Goal: Task Accomplishment & Management: Manage account settings

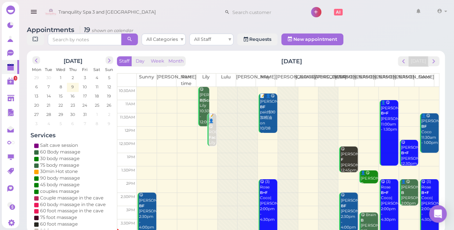
scroll to position [133, 0]
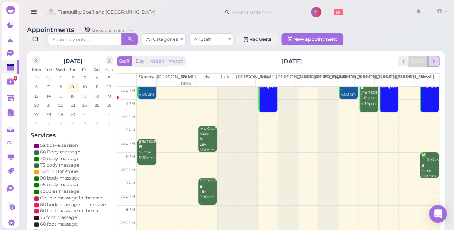
click at [431, 58] on span "next" at bounding box center [433, 61] width 7 height 7
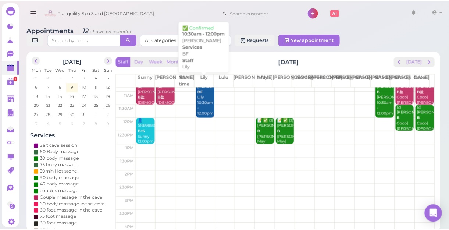
scroll to position [0, 0]
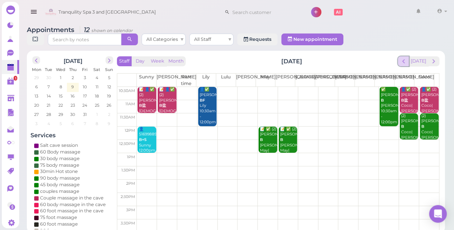
click at [405, 58] on span "prev" at bounding box center [403, 61] width 7 height 7
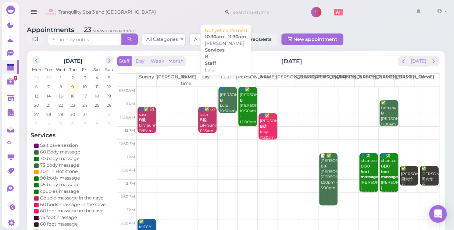
click at [228, 96] on div "👤[PERSON_NAME] 10:30am - 11:30am" at bounding box center [228, 106] width 17 height 38
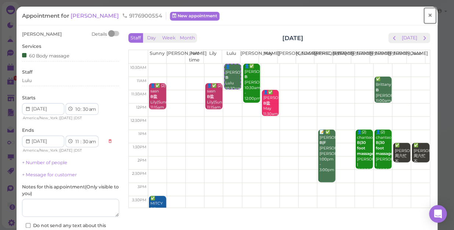
click at [428, 18] on span "×" at bounding box center [430, 15] width 5 height 10
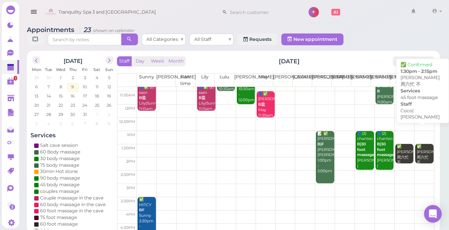
scroll to position [67, 0]
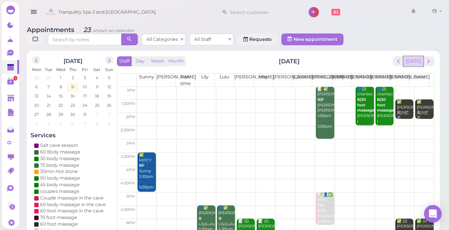
click at [415, 62] on button "[DATE]" at bounding box center [413, 61] width 20 height 10
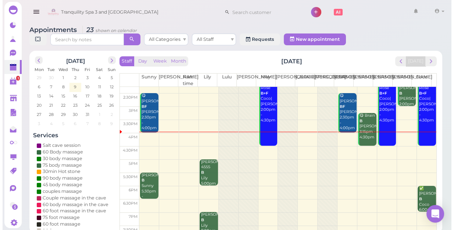
scroll to position [100, 0]
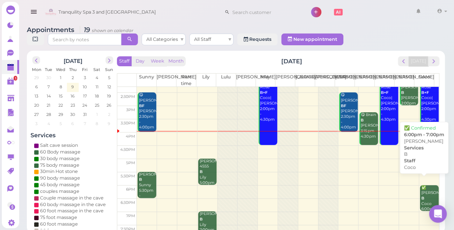
click at [426, 190] on div "✅ [PERSON_NAME] 6:00pm - 7:00pm" at bounding box center [430, 204] width 18 height 38
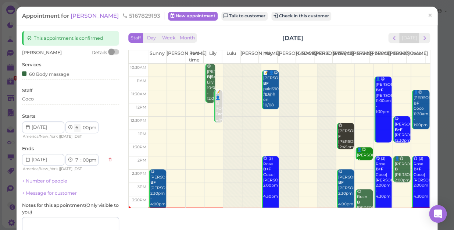
click at [77, 125] on select "1 2 3 4 5 6 7 8 9 10 11 12" at bounding box center [77, 128] width 6 height 8
select select "5"
click at [74, 124] on select "1 2 3 4 5 6 7 8 9 10 11 12" at bounding box center [77, 128] width 6 height 8
select select "6"
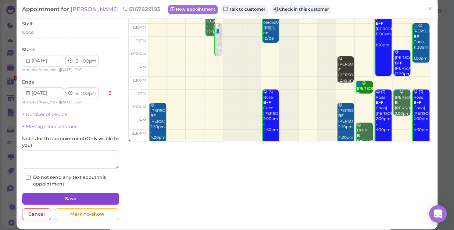
scroll to position [72, 0]
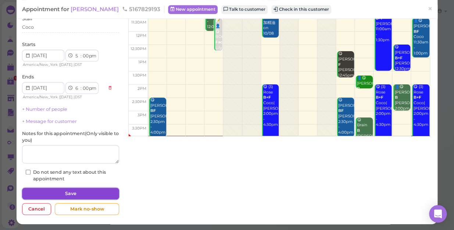
click at [89, 190] on button "Save" at bounding box center [70, 194] width 97 height 12
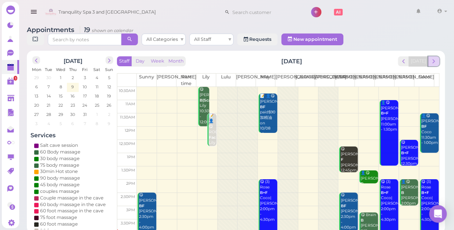
click at [436, 58] on span "next" at bounding box center [433, 61] width 7 height 7
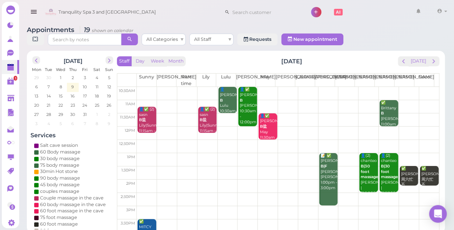
click at [436, 58] on span "next" at bounding box center [433, 61] width 7 height 7
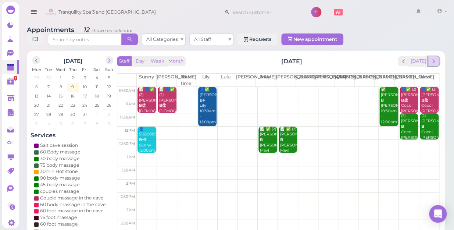
click at [433, 58] on span "next" at bounding box center [433, 61] width 7 height 7
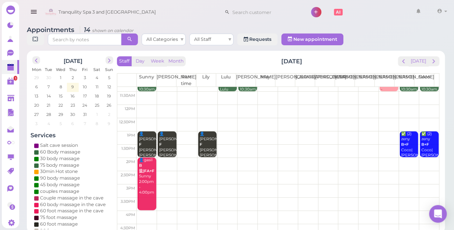
scroll to position [33, 0]
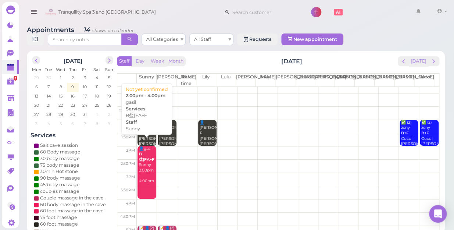
click at [143, 161] on div "👤gasil B盐|FA+F Sunny 2:00pm - 4:00pm" at bounding box center [147, 165] width 17 height 38
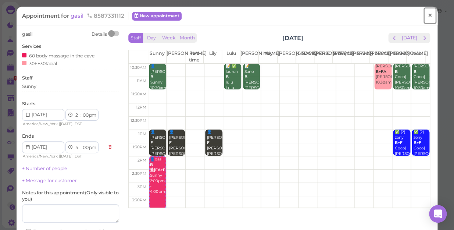
click at [428, 17] on span "×" at bounding box center [430, 15] width 5 height 10
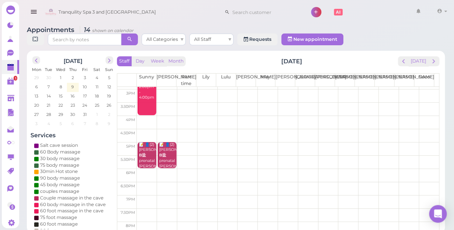
scroll to position [133, 0]
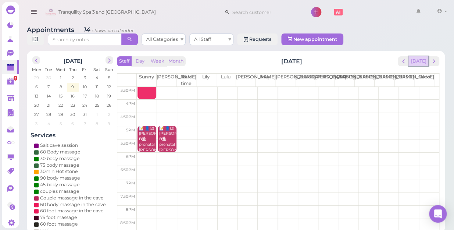
click at [422, 56] on button "[DATE]" at bounding box center [419, 61] width 20 height 10
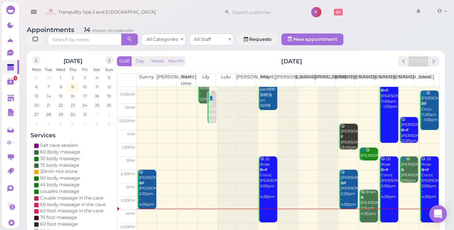
scroll to position [100, 0]
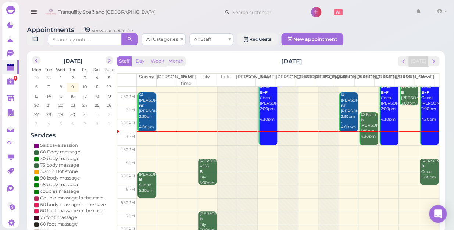
drag, startPoint x: 269, startPoint y: 143, endPoint x: 320, endPoint y: 173, distance: 58.7
click at [289, 156] on div "10:30am 11am 11:30am 12pm 12:30pm 1pm 1:30pm 2pm 2:30pm 3pm 3:30pm 4pm 4:30pm 5…" at bounding box center [278, 126] width 322 height 278
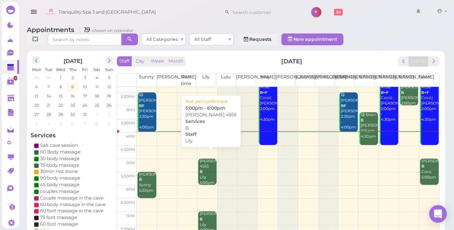
click at [208, 160] on div "[PERSON_NAME] 4555 B Lily 5:00pm - 6:00pm" at bounding box center [207, 177] width 17 height 38
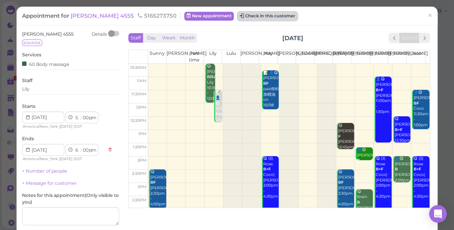
click at [238, 15] on button "Check in this customer" at bounding box center [268, 16] width 60 height 9
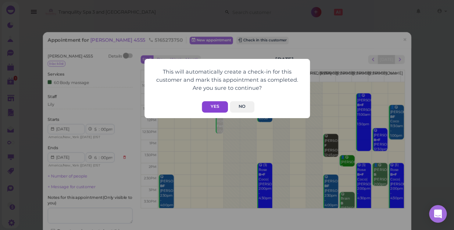
click at [210, 111] on button "Yes" at bounding box center [215, 106] width 26 height 11
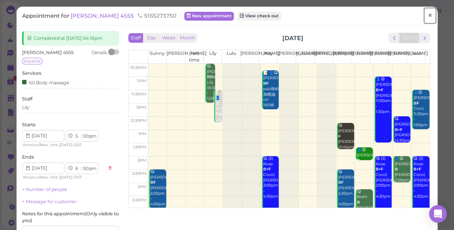
click at [428, 17] on span "×" at bounding box center [430, 15] width 5 height 10
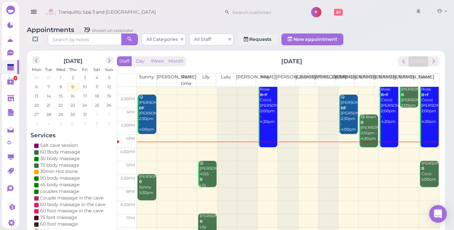
scroll to position [133, 0]
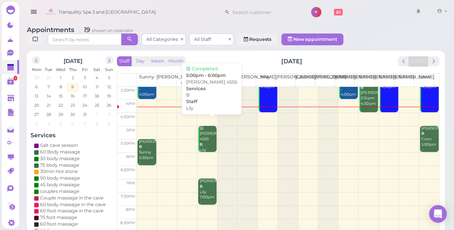
click at [208, 134] on div "😋 [PERSON_NAME] 4555 B Lily 5:00pm - 6:00pm" at bounding box center [207, 147] width 17 height 43
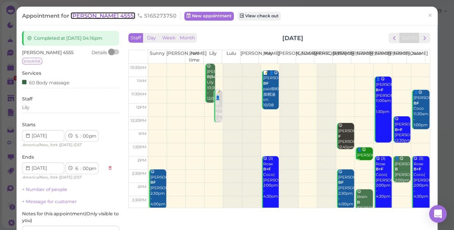
click at [75, 16] on span "[PERSON_NAME] 4555" at bounding box center [103, 15] width 65 height 7
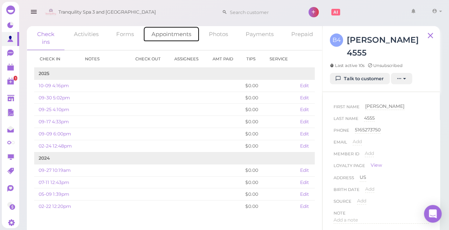
click at [169, 32] on link "Appointments" at bounding box center [171, 34] width 57 height 16
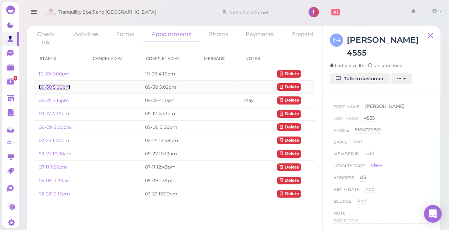
click at [57, 87] on link "09-30 5:00pm" at bounding box center [55, 87] width 32 height 6
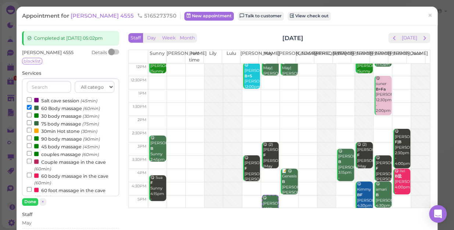
scroll to position [100, 0]
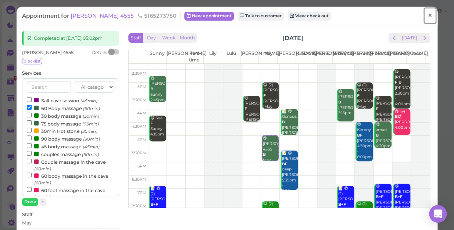
click at [428, 17] on span "×" at bounding box center [430, 15] width 5 height 10
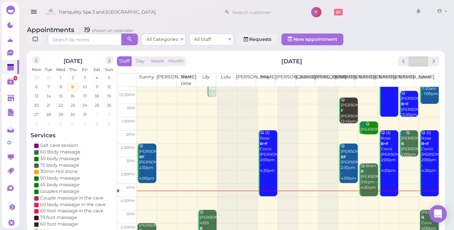
scroll to position [100, 0]
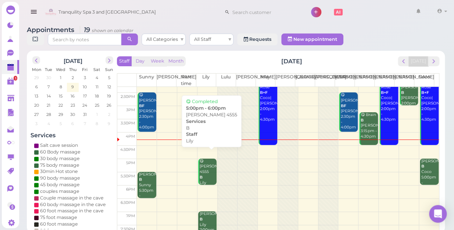
click at [203, 165] on div "😋 [PERSON_NAME] 4555 B Lily 5:00pm - 6:00pm" at bounding box center [207, 179] width 17 height 43
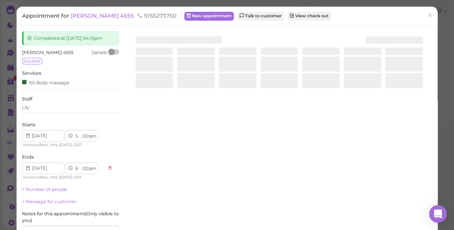
click at [203, 165] on div at bounding box center [279, 118] width 306 height 175
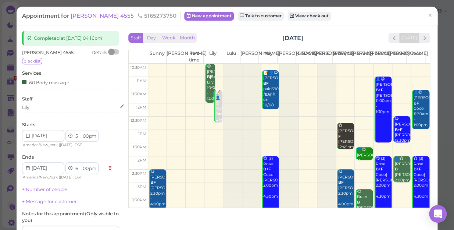
click at [37, 108] on div "Lily" at bounding box center [70, 107] width 97 height 7
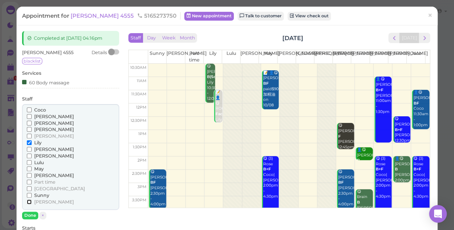
click at [28, 200] on input "[PERSON_NAME]" at bounding box center [29, 201] width 5 height 5
click at [27, 142] on input "Lily" at bounding box center [29, 142] width 5 height 5
click at [28, 212] on button "Done" at bounding box center [30, 215] width 16 height 8
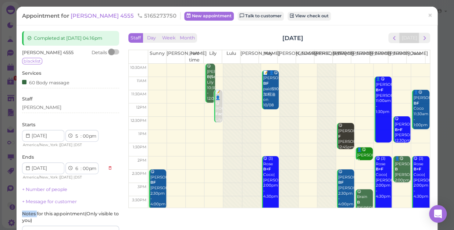
click at [28, 212] on label "Notes for this appointment ( Only visible to you )" at bounding box center [70, 216] width 97 height 13
drag, startPoint x: 28, startPoint y: 212, endPoint x: 77, endPoint y: 137, distance: 89.6
click at [77, 137] on select "1 2 3 4 5 6 7 8 9 10 11 12" at bounding box center [77, 136] width 6 height 8
select select "4"
click at [74, 132] on select "1 2 3 4 5 6 7 8 9 10 11 12" at bounding box center [77, 136] width 6 height 8
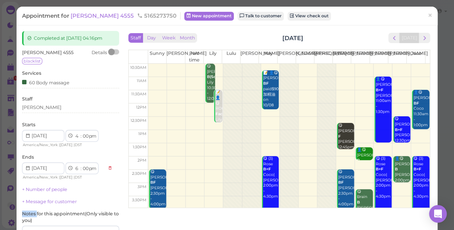
select select "5"
click at [84, 134] on select "00 05 10 15 20 25 30 35 40 45 50 55" at bounding box center [85, 136] width 7 height 8
select select "15"
click at [82, 132] on select "00 05 10 15 20 25 30 35 40 45 50 55" at bounding box center [85, 136] width 7 height 8
select select "15"
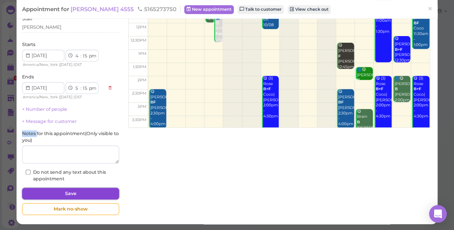
click at [87, 191] on button "Save" at bounding box center [70, 194] width 97 height 12
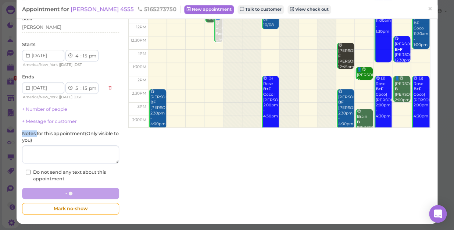
scroll to position [80, 0]
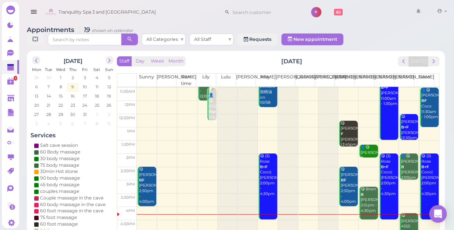
scroll to position [67, 0]
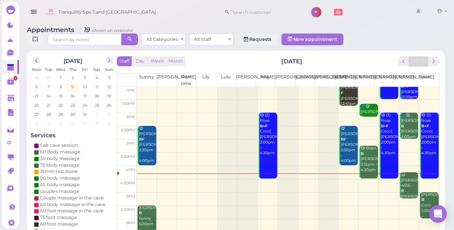
click at [265, 179] on td at bounding box center [288, 185] width 302 height 13
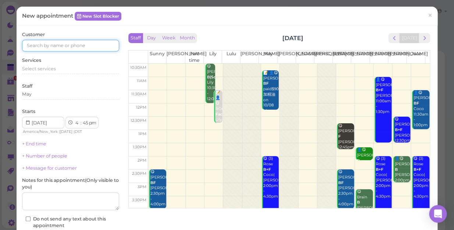
click at [97, 45] on input at bounding box center [70, 46] width 97 height 12
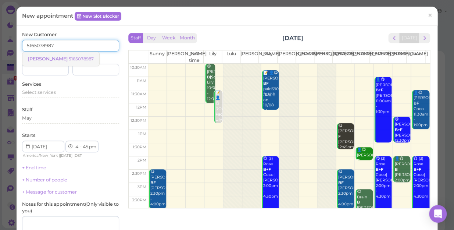
type input "5165078987"
click at [76, 55] on link "[PERSON_NAME] 5165078987" at bounding box center [60, 59] width 77 height 14
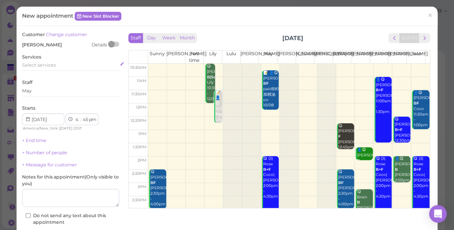
click at [60, 67] on div "Select services" at bounding box center [70, 65] width 97 height 7
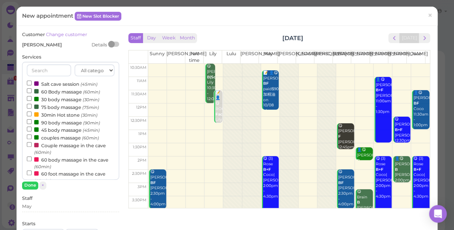
click at [47, 97] on label "30 body massage (30min)" at bounding box center [63, 99] width 72 height 8
click at [32, 97] on input "30 body massage (30min)" at bounding box center [29, 98] width 5 height 5
click at [27, 185] on button "Done" at bounding box center [30, 185] width 16 height 8
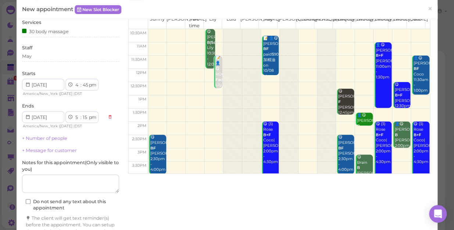
scroll to position [75, 0]
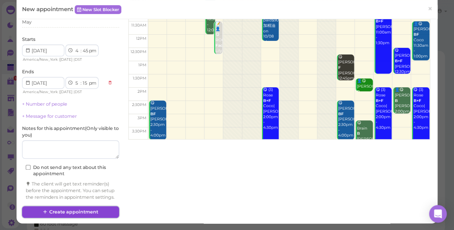
click at [101, 210] on button "Create appointment" at bounding box center [70, 212] width 97 height 12
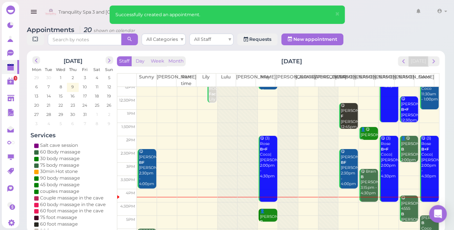
scroll to position [133, 0]
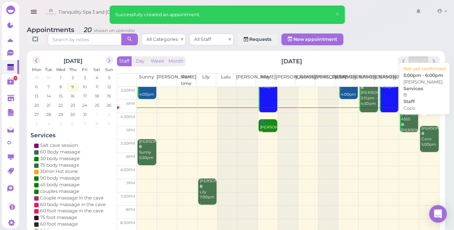
click at [423, 129] on div "[PERSON_NAME] 5:00pm - 6:00pm" at bounding box center [430, 142] width 18 height 32
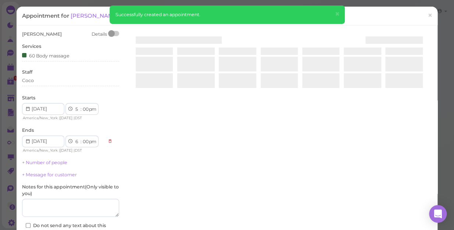
click at [423, 129] on div at bounding box center [279, 118] width 306 height 175
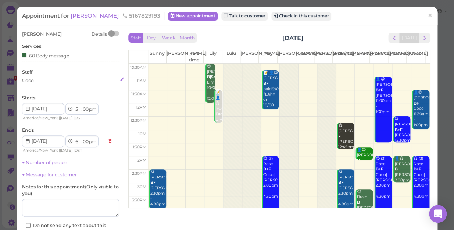
click at [38, 82] on div "Coco" at bounding box center [70, 80] width 97 height 7
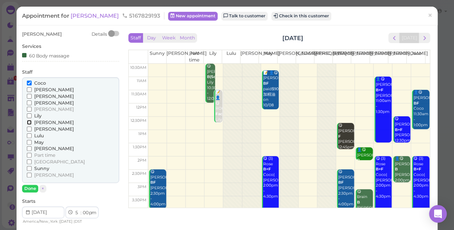
click at [29, 120] on input "[PERSON_NAME]" at bounding box center [29, 122] width 5 height 5
click at [28, 122] on input "[PERSON_NAME]" at bounding box center [29, 122] width 5 height 5
click at [26, 82] on div "[PERSON_NAME] [PERSON_NAME] [PERSON_NAME] [PERSON_NAME] [PERSON_NAME]" at bounding box center [70, 130] width 97 height 106
click at [29, 82] on input "Coco" at bounding box center [29, 83] width 5 height 5
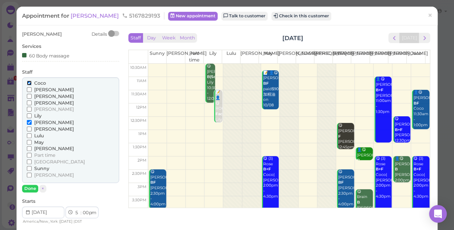
click at [29, 82] on input "Coco" at bounding box center [29, 83] width 5 height 5
click at [30, 187] on button "Done" at bounding box center [30, 189] width 16 height 8
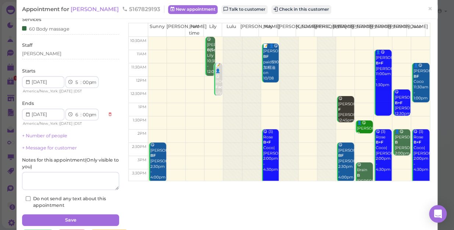
scroll to position [53, 0]
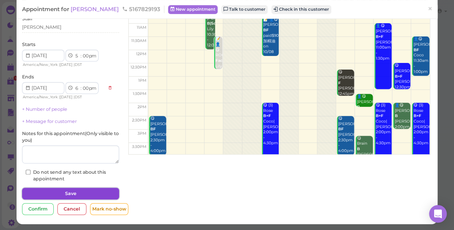
click at [72, 193] on button "Save" at bounding box center [70, 194] width 97 height 12
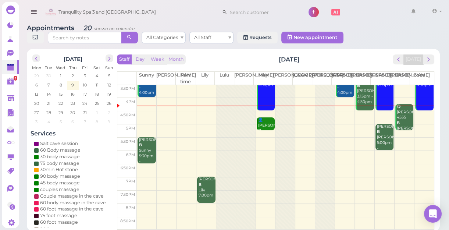
scroll to position [3, 0]
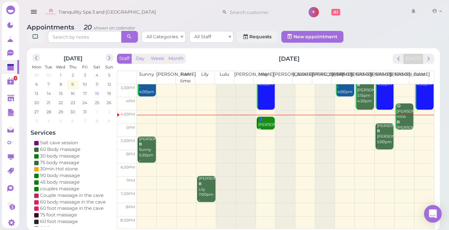
click at [97, 94] on span "18" at bounding box center [97, 93] width 6 height 7
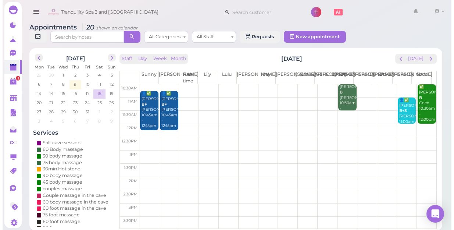
scroll to position [0, 0]
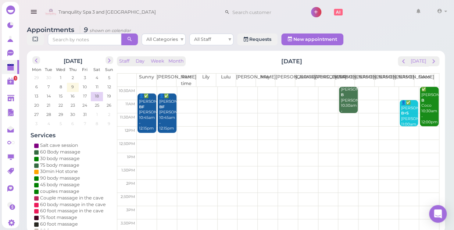
click at [145, 179] on td at bounding box center [288, 185] width 302 height 13
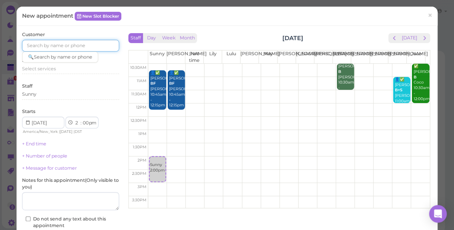
click at [80, 46] on input at bounding box center [70, 46] width 97 height 12
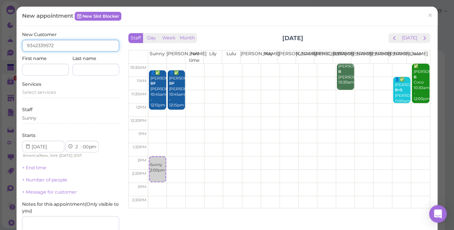
type input "9342339572"
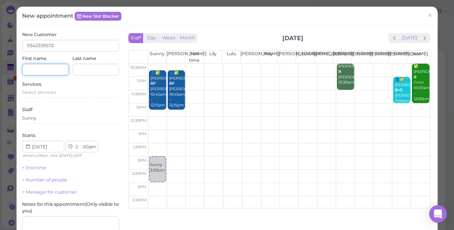
click at [53, 68] on input at bounding box center [45, 70] width 47 height 12
type input "[PERSON_NAME]"
click at [26, 93] on span "Select services" at bounding box center [39, 92] width 34 height 6
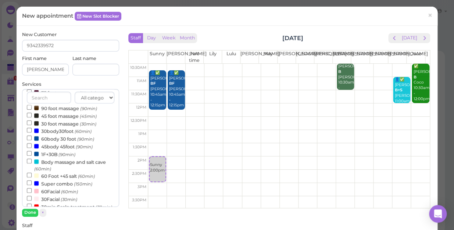
scroll to position [133, 0]
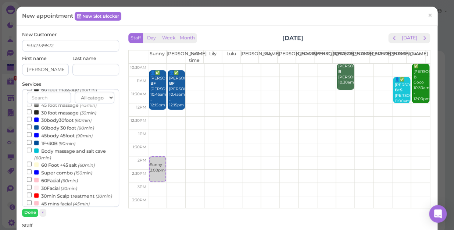
click at [55, 173] on label "Super combo (150min)" at bounding box center [59, 172] width 65 height 8
click at [32, 173] on input "Super combo (150min)" at bounding box center [29, 171] width 5 height 5
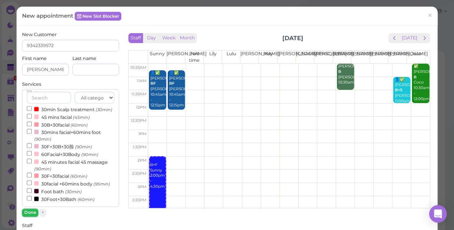
click at [30, 210] on button "Done" at bounding box center [30, 213] width 16 height 8
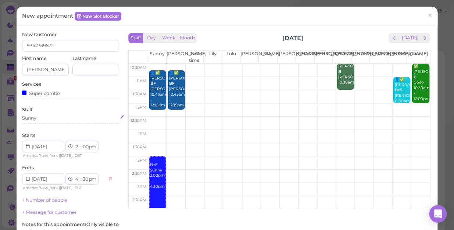
click at [37, 119] on div "Sunny" at bounding box center [70, 118] width 97 height 7
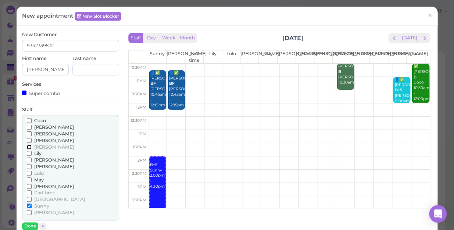
click at [29, 146] on input "[PERSON_NAME]" at bounding box center [29, 147] width 5 height 5
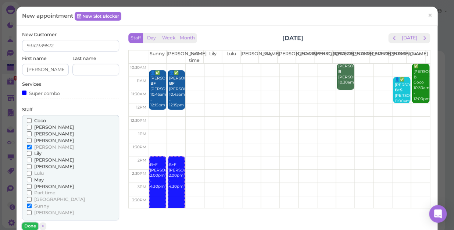
click at [33, 224] on button "Done" at bounding box center [30, 226] width 16 height 8
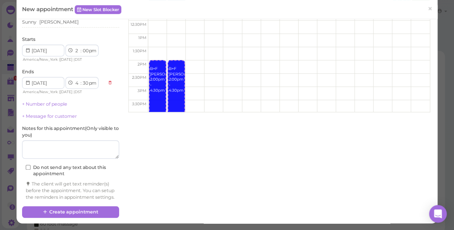
scroll to position [102, 0]
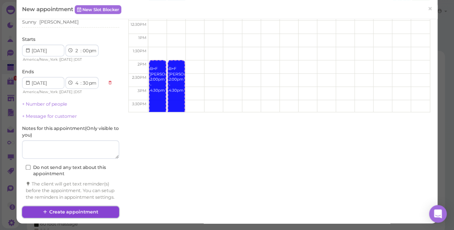
click at [104, 210] on button "Create appointment" at bounding box center [70, 212] width 97 height 12
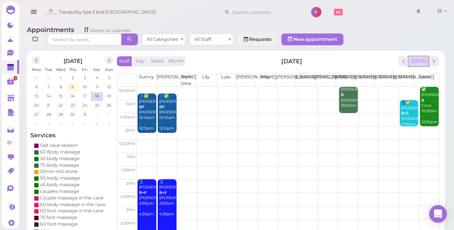
click at [417, 56] on button "[DATE]" at bounding box center [419, 61] width 20 height 10
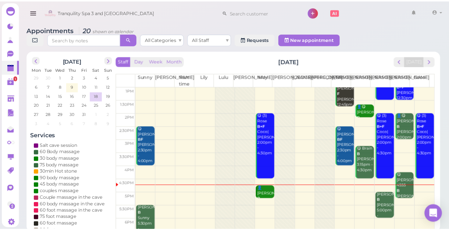
scroll to position [67, 0]
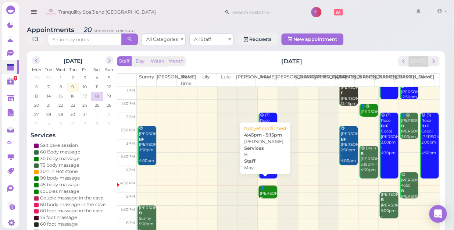
click at [264, 185] on div "👤[PERSON_NAME] B May 4:45pm - 5:15pm" at bounding box center [268, 201] width 17 height 32
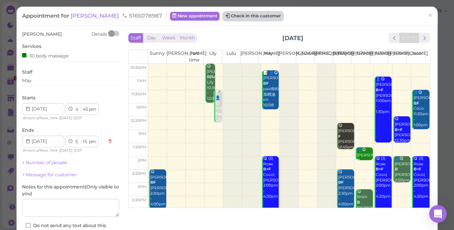
click at [243, 16] on button "Check in this customer" at bounding box center [253, 16] width 60 height 9
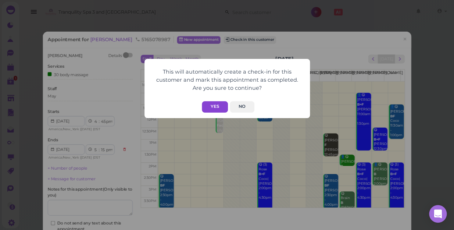
click at [218, 104] on button "Yes" at bounding box center [215, 106] width 26 height 11
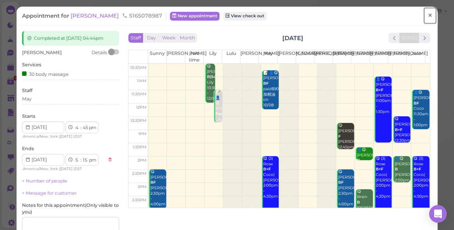
click at [428, 13] on span "×" at bounding box center [430, 15] width 5 height 10
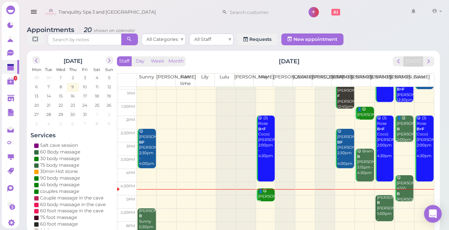
scroll to position [133, 0]
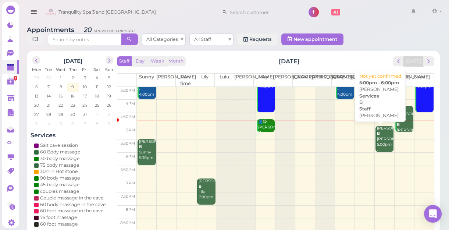
click at [384, 146] on div "[PERSON_NAME] B [PERSON_NAME] 5:00pm - 6:00pm" at bounding box center [385, 142] width 17 height 32
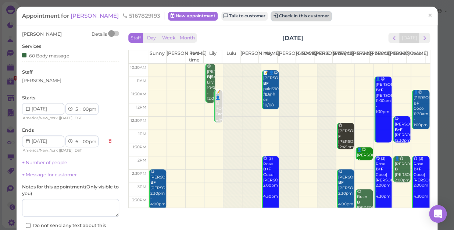
click at [271, 17] on button "Check in this customer" at bounding box center [301, 16] width 60 height 9
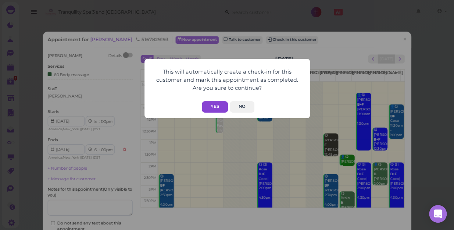
click at [214, 104] on button "Yes" at bounding box center [215, 106] width 26 height 11
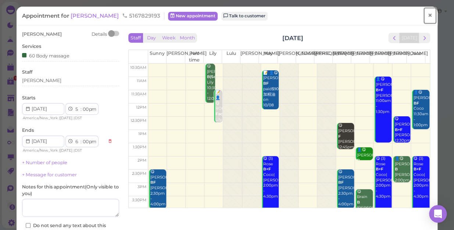
click at [428, 15] on span "×" at bounding box center [430, 15] width 5 height 10
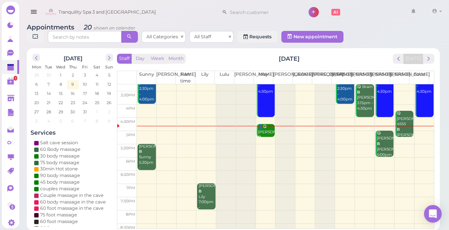
scroll to position [133, 0]
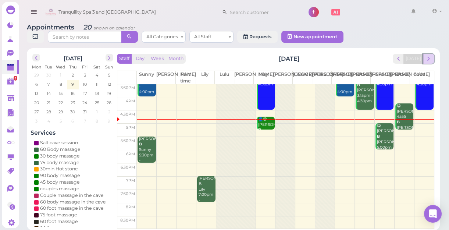
click at [430, 59] on span "next" at bounding box center [428, 58] width 7 height 7
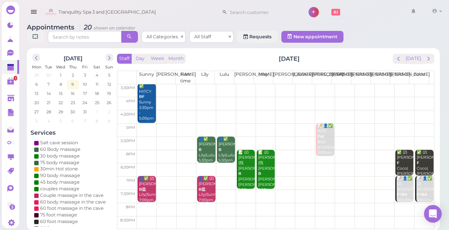
scroll to position [0, 0]
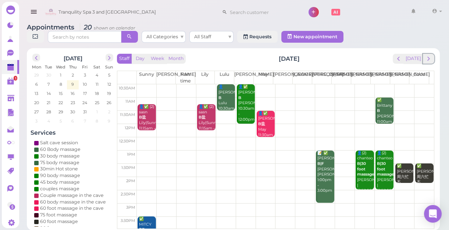
click at [430, 59] on span "next" at bounding box center [428, 58] width 7 height 7
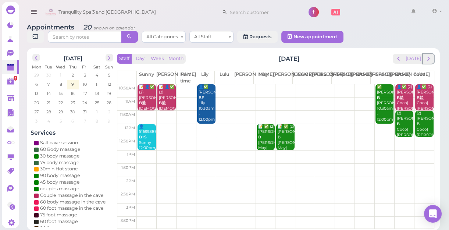
click at [430, 59] on span "next" at bounding box center [428, 58] width 7 height 7
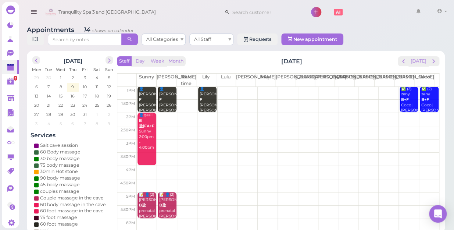
scroll to position [33, 0]
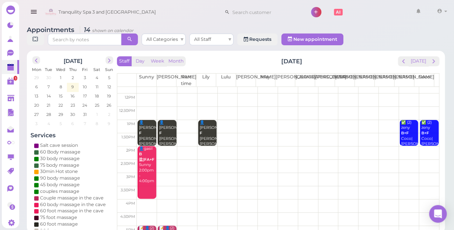
click at [427, 146] on td at bounding box center [288, 152] width 302 height 13
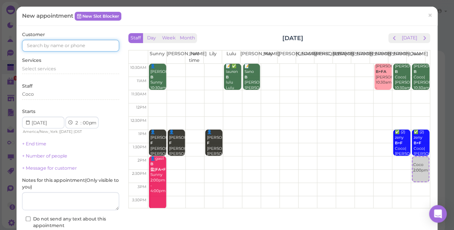
click at [103, 44] on input at bounding box center [70, 46] width 97 height 12
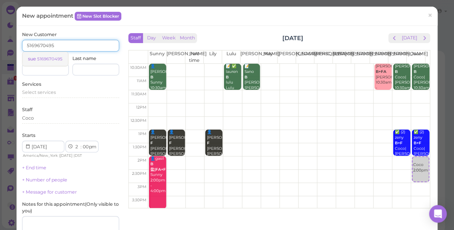
type input "5169670495"
click at [54, 56] on small "5169670495" at bounding box center [49, 58] width 25 height 5
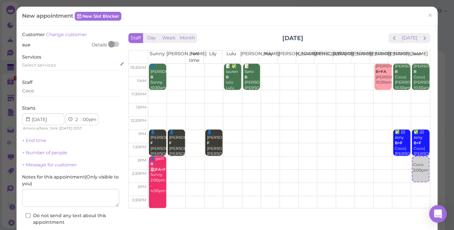
click at [52, 63] on span "Select services" at bounding box center [39, 65] width 34 height 6
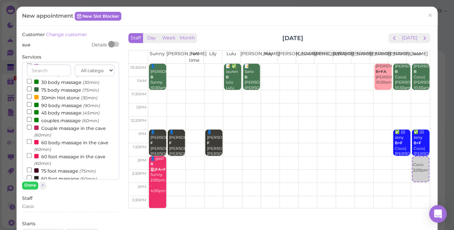
scroll to position [67, 0]
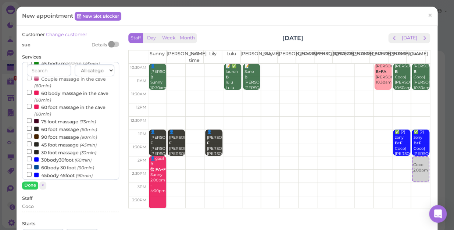
click at [47, 131] on label "60 foot massage (60min)" at bounding box center [62, 129] width 70 height 8
click at [32, 131] on input "60 foot massage (60min)" at bounding box center [29, 128] width 5 height 5
select select "4"
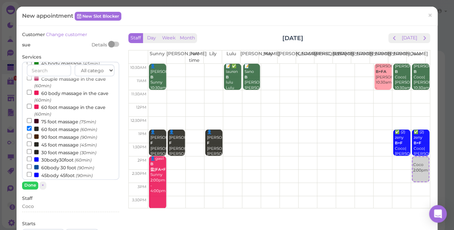
select select "30"
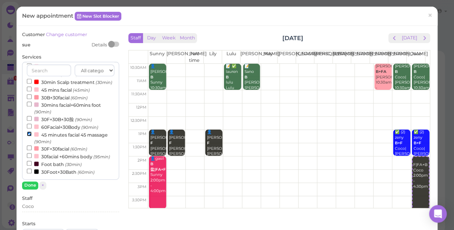
click at [31, 131] on input "45 minutes facial 45 massage (90min)" at bounding box center [29, 133] width 5 height 5
select select "3"
select select "00"
click at [30, 184] on button "Done" at bounding box center [30, 185] width 16 height 8
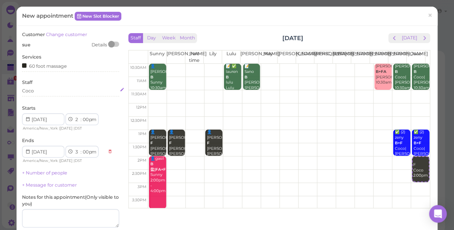
click at [38, 92] on div "Coco" at bounding box center [70, 91] width 97 height 7
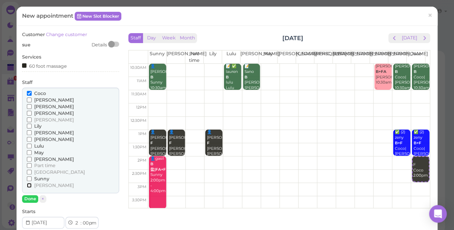
click at [29, 186] on input "[PERSON_NAME]" at bounding box center [29, 185] width 5 height 5
click at [27, 129] on label "[PERSON_NAME]" at bounding box center [50, 132] width 47 height 7
click at [27, 130] on input "[PERSON_NAME]" at bounding box center [29, 132] width 5 height 5
click at [28, 99] on input "[PERSON_NAME]" at bounding box center [29, 99] width 5 height 5
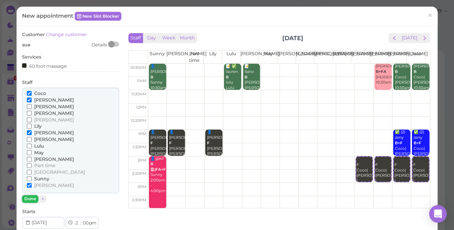
click at [31, 196] on button "Done" at bounding box center [30, 199] width 16 height 8
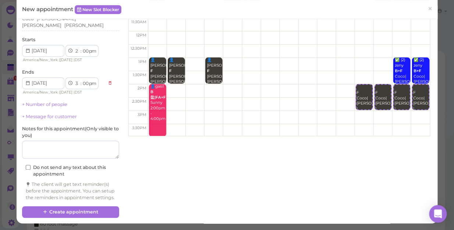
scroll to position [75, 0]
click at [48, 101] on link "+ Number of people" at bounding box center [44, 104] width 45 height 6
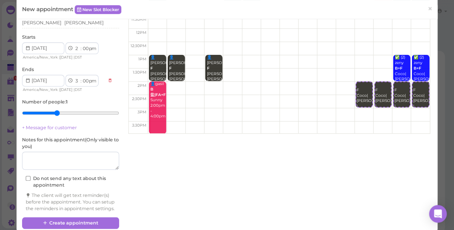
type input "4"
click at [55, 107] on input "range" at bounding box center [70, 113] width 97 height 12
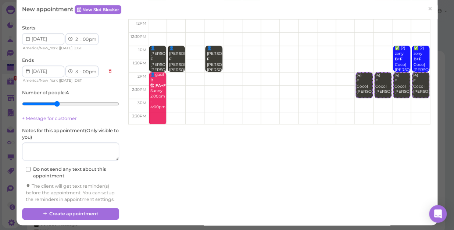
scroll to position [88, 0]
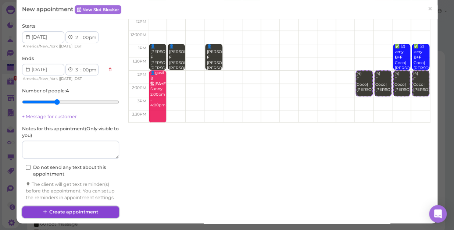
click at [78, 210] on button "Create appointment" at bounding box center [70, 212] width 97 height 12
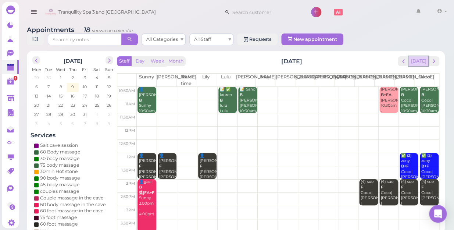
click at [425, 56] on button "[DATE]" at bounding box center [419, 61] width 20 height 10
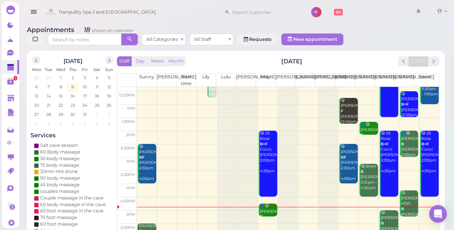
scroll to position [133, 0]
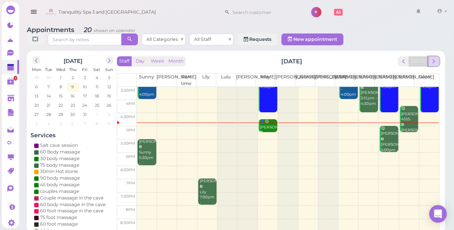
click at [435, 58] on span "next" at bounding box center [433, 61] width 7 height 7
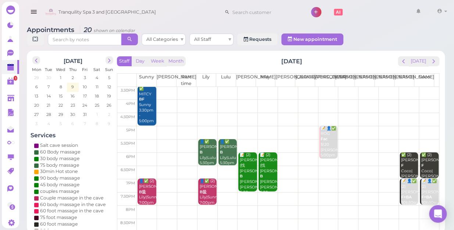
scroll to position [0, 0]
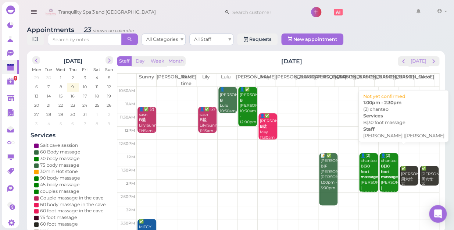
click at [384, 167] on b "B|30 foot massage" at bounding box center [389, 171] width 17 height 15
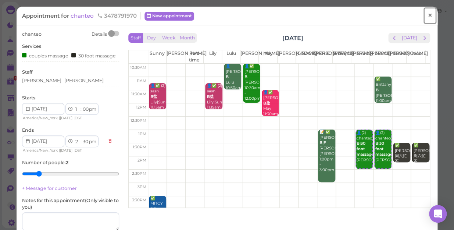
click at [428, 16] on span "×" at bounding box center [430, 15] width 5 height 10
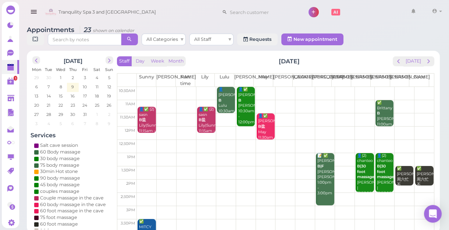
click at [223, 97] on div "👤[PERSON_NAME] 10:30am - 11:30am" at bounding box center [226, 106] width 17 height 38
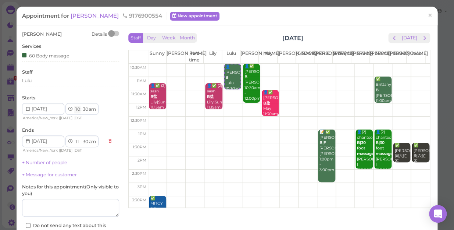
click at [78, 110] on select "1 2 3 4 5 6 7 8 9 10 11 12" at bounding box center [77, 110] width 6 height 8
select select "1"
click at [74, 106] on select "1 2 3 4 5 6 7 8 9 10 11 12" at bounding box center [77, 110] width 6 height 8
select select "pm"
select select "2"
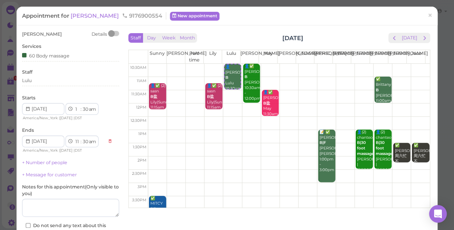
select select "pm"
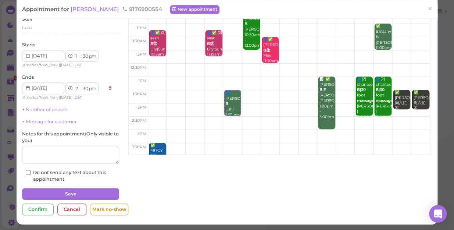
scroll to position [53, 0]
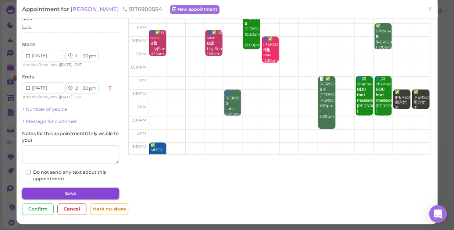
click at [101, 193] on button "Save" at bounding box center [70, 194] width 97 height 12
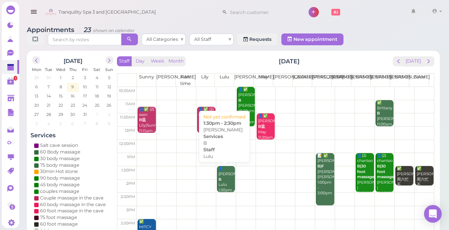
click at [222, 181] on div "👤[PERSON_NAME] 1:30pm - 2:30pm" at bounding box center [226, 182] width 17 height 32
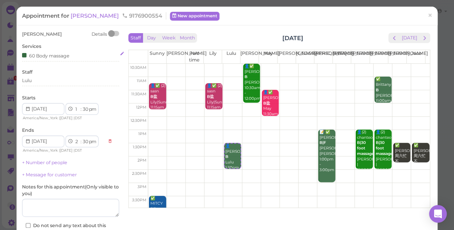
click at [72, 57] on div "60 Body massage" at bounding box center [70, 55] width 97 height 8
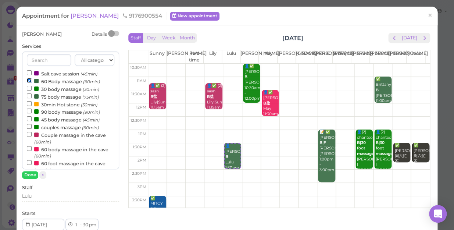
click at [28, 80] on input "60 Body massage (60min)" at bounding box center [29, 80] width 5 height 5
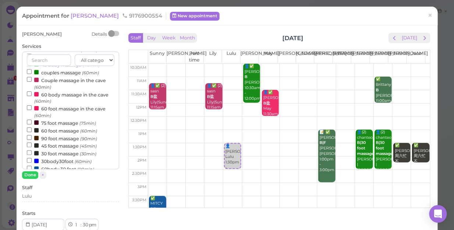
scroll to position [67, 0]
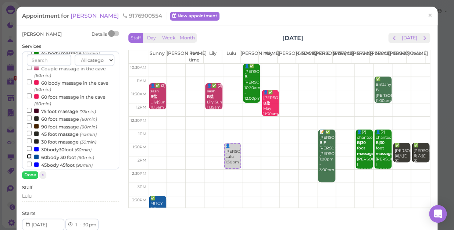
click at [27, 156] on input "60body 30 foot (90min)" at bounding box center [29, 156] width 5 height 5
select select "3"
select select "00"
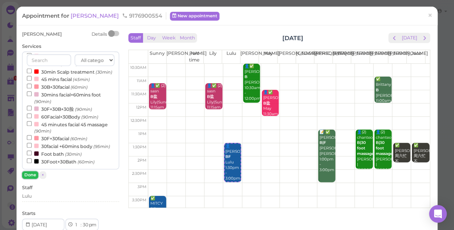
click at [31, 174] on button "Done" at bounding box center [30, 175] width 16 height 8
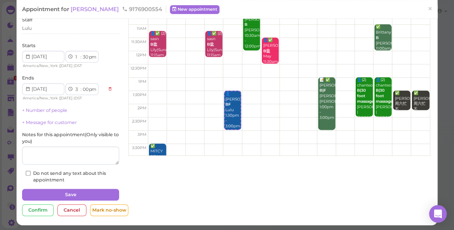
scroll to position [53, 0]
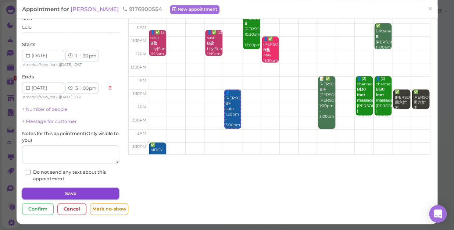
click at [104, 191] on button "Save" at bounding box center [70, 194] width 97 height 12
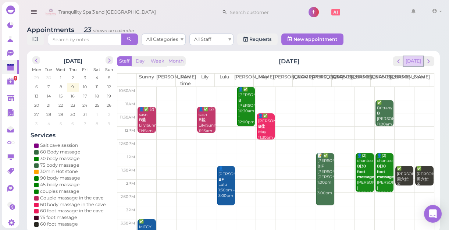
click at [413, 64] on button "[DATE]" at bounding box center [413, 61] width 20 height 10
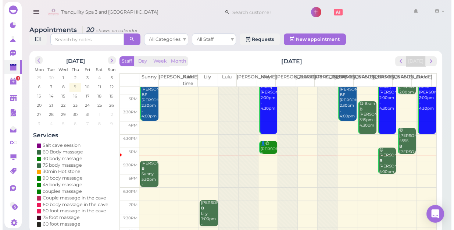
scroll to position [99, 0]
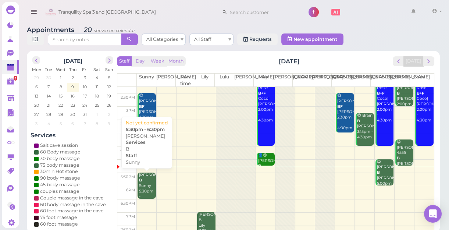
click at [148, 186] on div "[PERSON_NAME] Sunny 5:30pm - 6:30pm" at bounding box center [147, 188] width 17 height 32
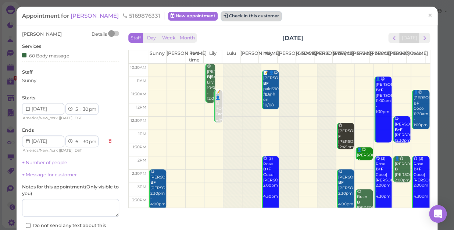
click at [239, 14] on button "Check in this customer" at bounding box center [251, 16] width 60 height 9
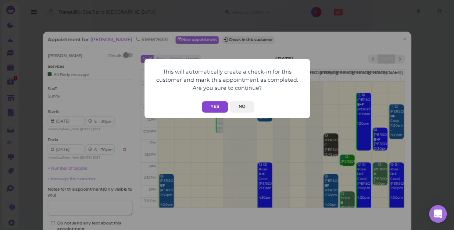
click at [207, 106] on button "Yes" at bounding box center [215, 106] width 26 height 11
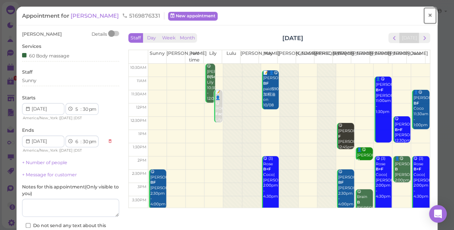
click at [428, 17] on span "×" at bounding box center [430, 15] width 5 height 10
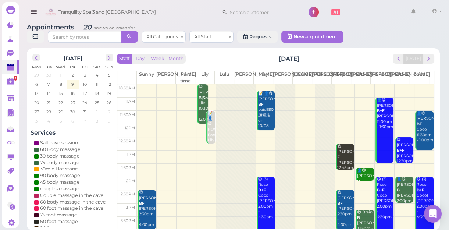
scroll to position [133, 0]
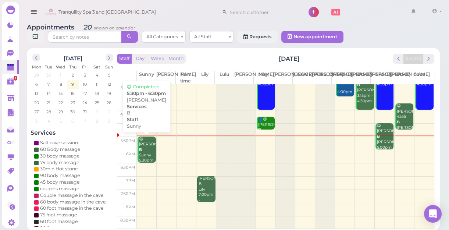
click at [145, 154] on div "😋 [PERSON_NAME] Sunny 5:30pm - 6:30pm" at bounding box center [147, 155] width 17 height 38
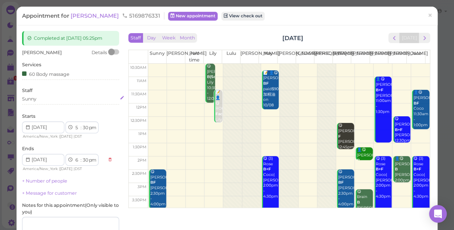
click at [40, 103] on div "Sunny" at bounding box center [70, 100] width 97 height 9
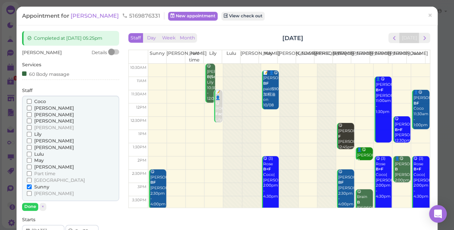
click at [40, 102] on span "Coco" at bounding box center [40, 102] width 12 height 6
click at [32, 102] on input "Coco" at bounding box center [29, 101] width 5 height 5
click at [28, 186] on input "Sunny" at bounding box center [29, 186] width 5 height 5
click at [29, 205] on button "Done" at bounding box center [30, 207] width 16 height 8
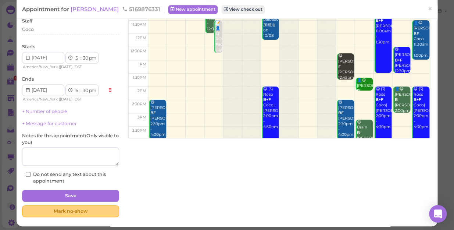
scroll to position [72, 0]
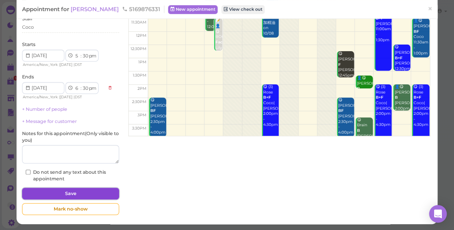
click at [81, 192] on button "Save" at bounding box center [70, 194] width 97 height 12
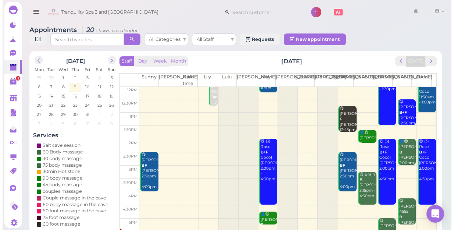
scroll to position [133, 0]
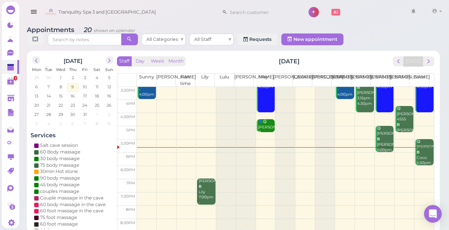
click at [342, 153] on td at bounding box center [285, 159] width 297 height 13
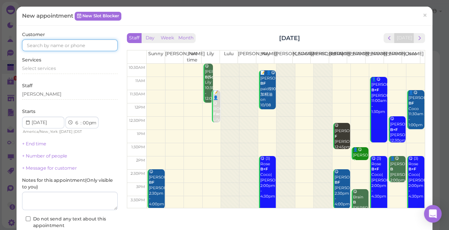
click at [86, 45] on input at bounding box center [70, 45] width 96 height 12
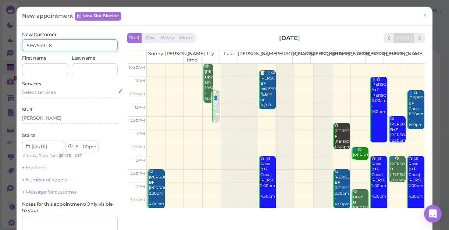
type input "5167549118"
click at [44, 92] on span "Select services" at bounding box center [39, 92] width 34 height 6
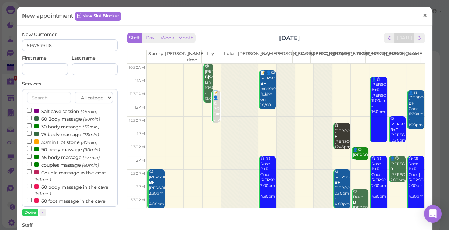
click at [423, 17] on span "×" at bounding box center [425, 15] width 5 height 10
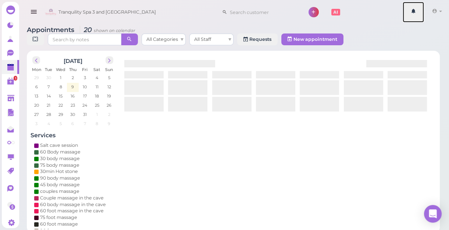
click at [419, 17] on link at bounding box center [413, 12] width 21 height 21
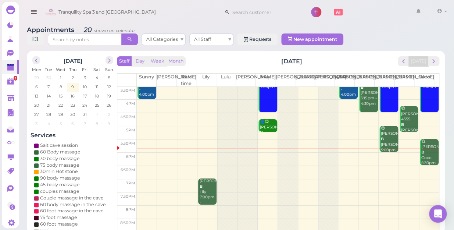
click at [143, 179] on td at bounding box center [288, 185] width 302 height 13
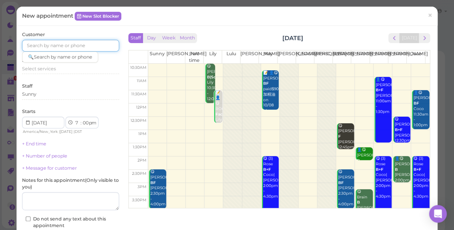
click at [76, 41] on input at bounding box center [70, 46] width 97 height 12
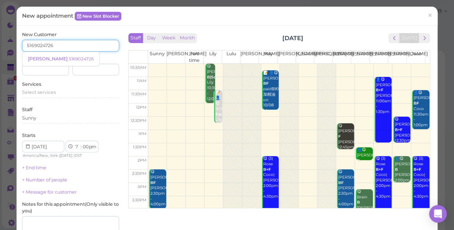
type input "5169024726"
click at [59, 67] on input at bounding box center [45, 70] width 47 height 12
click at [29, 95] on span "Select services" at bounding box center [39, 92] width 34 height 6
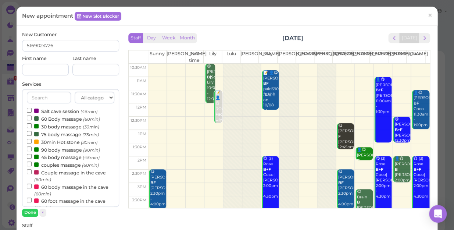
click at [29, 95] on input "text" at bounding box center [49, 98] width 44 height 12
click at [54, 152] on label "90 body massage (90min)" at bounding box center [63, 150] width 73 height 8
click at [32, 151] on input "90 body massage (90min)" at bounding box center [29, 148] width 5 height 5
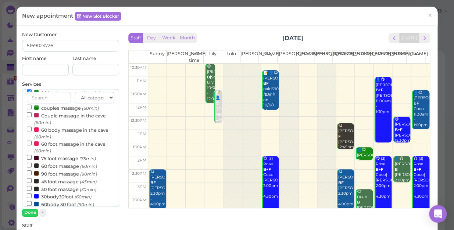
scroll to position [67, 0]
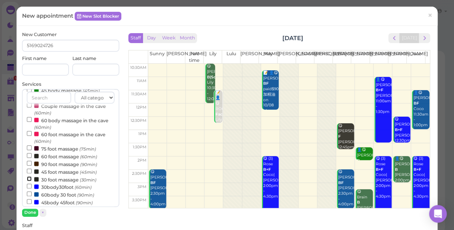
click at [27, 179] on input "30 foot massage (30min)" at bounding box center [29, 178] width 5 height 5
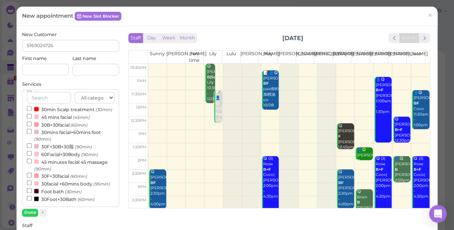
select select "9"
select select "00"
click at [31, 213] on button "Done" at bounding box center [30, 213] width 16 height 8
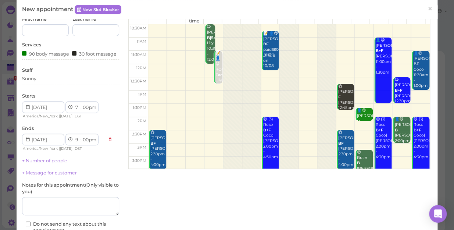
scroll to position [100, 0]
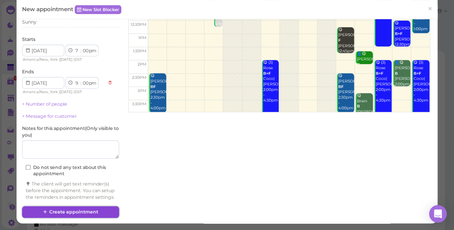
click at [92, 218] on button "Create appointment" at bounding box center [70, 212] width 97 height 12
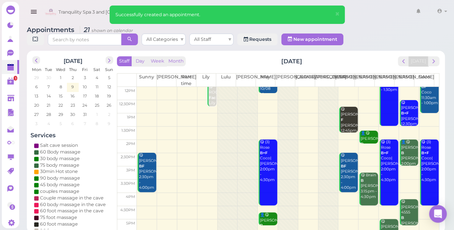
scroll to position [133, 0]
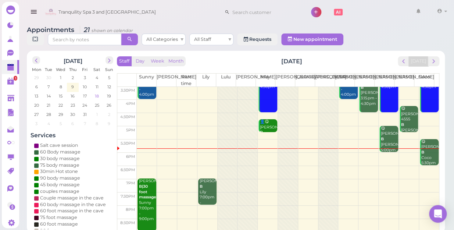
click at [97, 93] on span "18" at bounding box center [97, 96] width 6 height 7
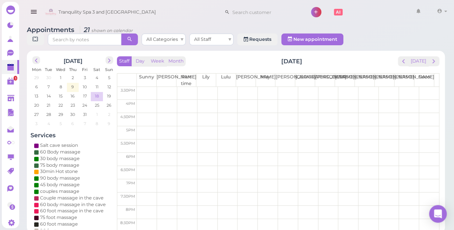
scroll to position [0, 0]
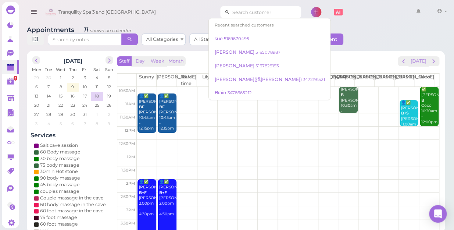
click at [276, 15] on input at bounding box center [265, 12] width 71 height 12
type input "3"
click at [190, 6] on div "Tranquility Spa 3 and [GEOGRAPHIC_DATA] 1 Account Refer Friends" at bounding box center [246, 12] width 407 height 21
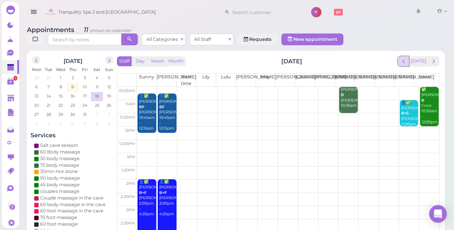
click at [403, 58] on span "prev" at bounding box center [403, 61] width 7 height 7
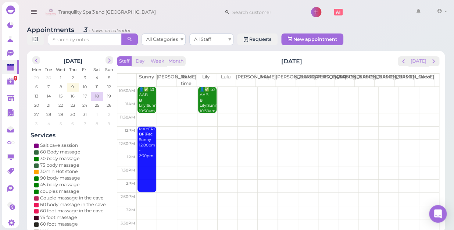
click at [425, 87] on td at bounding box center [288, 93] width 302 height 13
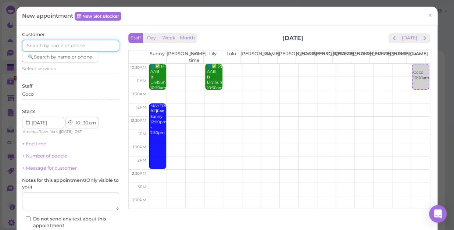
click at [91, 42] on input at bounding box center [70, 46] width 97 height 12
click at [423, 16] on link "×" at bounding box center [430, 15] width 14 height 17
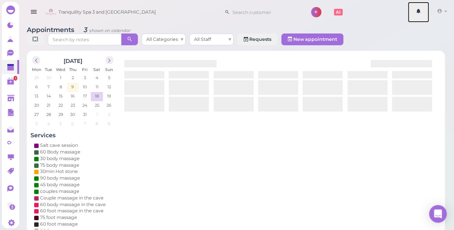
click at [421, 16] on link at bounding box center [418, 12] width 21 height 21
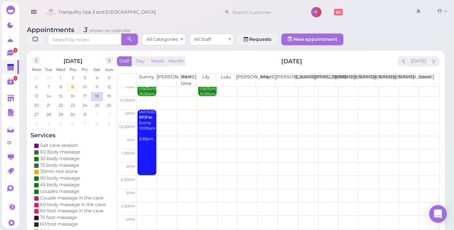
scroll to position [33, 0]
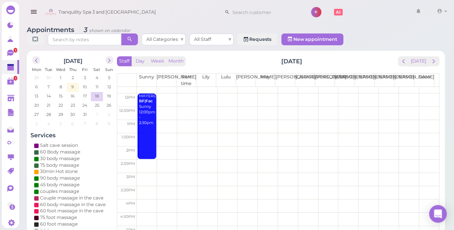
click at [422, 133] on td at bounding box center [288, 139] width 302 height 13
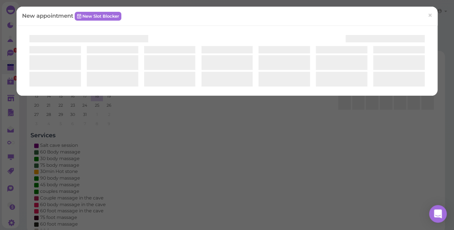
click at [422, 128] on div "New appointment New Slot Blocker ×" at bounding box center [227, 115] width 454 height 230
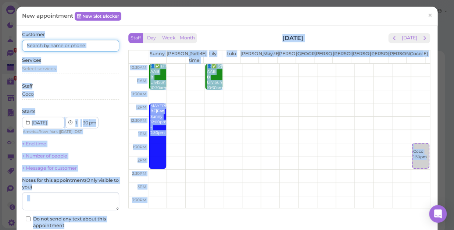
click at [94, 43] on input at bounding box center [70, 46] width 97 height 12
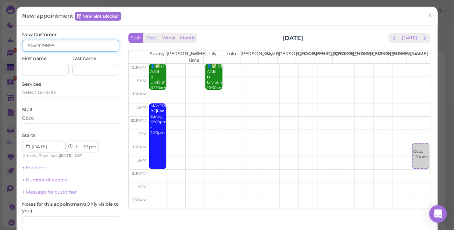
type input "3052979899"
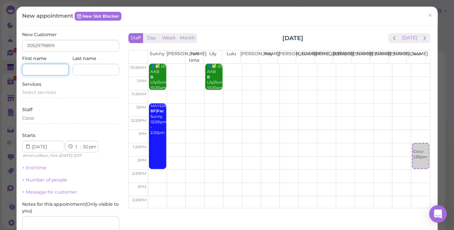
click at [47, 70] on input at bounding box center [45, 70] width 47 height 12
type input "N"
click at [50, 91] on span "Select services" at bounding box center [39, 92] width 34 height 6
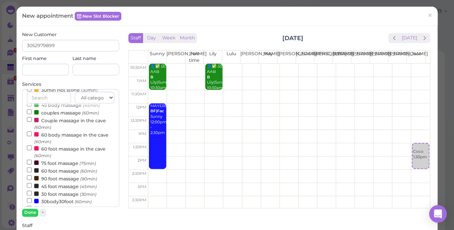
scroll to position [67, 0]
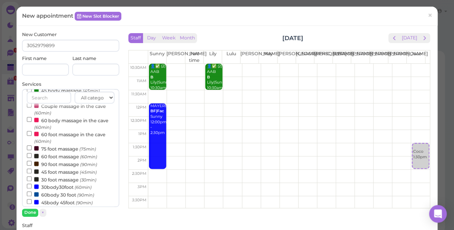
click at [55, 188] on label "30body30foot (60min)" at bounding box center [59, 187] width 65 height 8
click at [32, 188] on input "30body30foot (60min)" at bounding box center [29, 185] width 5 height 5
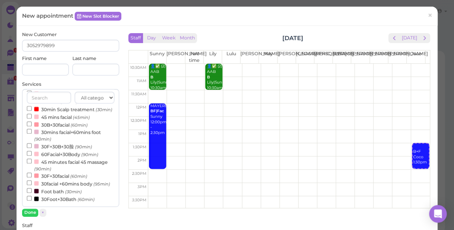
select select "3"
select select "00"
click at [29, 190] on input "Foot bath (30min)" at bounding box center [29, 190] width 5 height 5
select select "2"
select select "30"
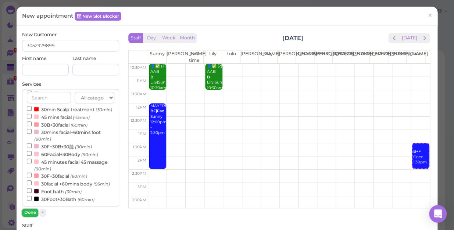
click at [26, 210] on button "Done" at bounding box center [30, 213] width 16 height 8
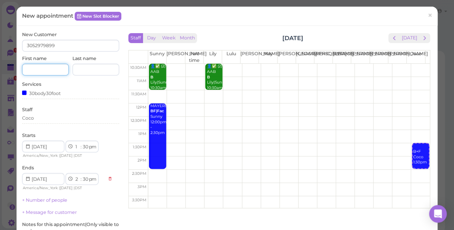
click at [32, 69] on input at bounding box center [45, 70] width 47 height 12
type input "[PERSON_NAME]"
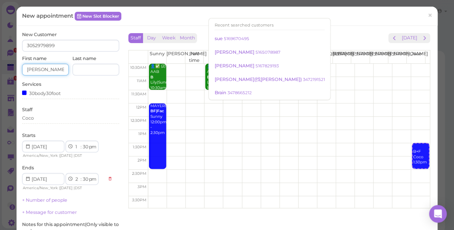
scroll to position [102, 0]
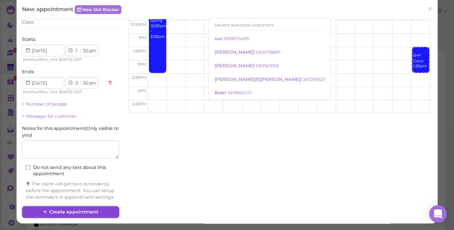
click at [99, 210] on button "Create appointment" at bounding box center [70, 212] width 97 height 12
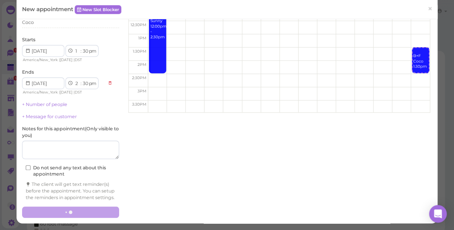
scroll to position [0, 0]
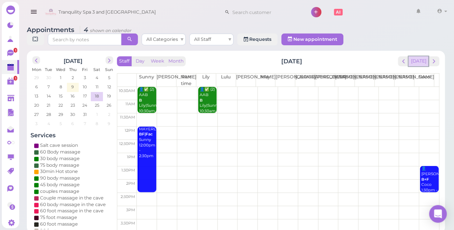
click at [418, 56] on button "[DATE]" at bounding box center [419, 61] width 20 height 10
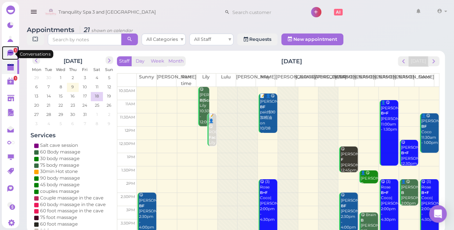
click at [9, 54] on icon at bounding box center [10, 53] width 6 height 7
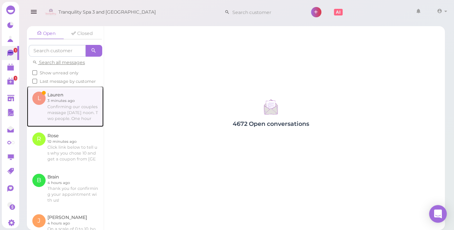
click at [55, 107] on link at bounding box center [65, 106] width 77 height 40
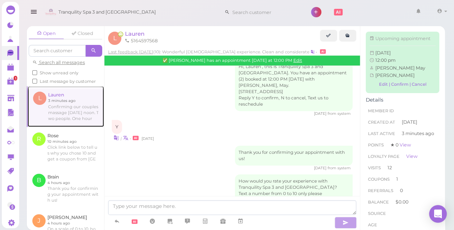
scroll to position [901, 0]
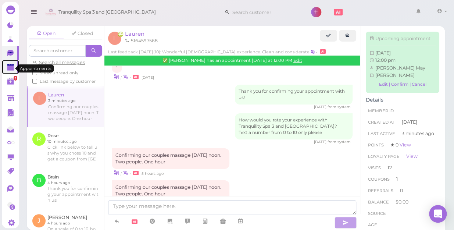
click at [10, 68] on polygon at bounding box center [10, 67] width 7 height 5
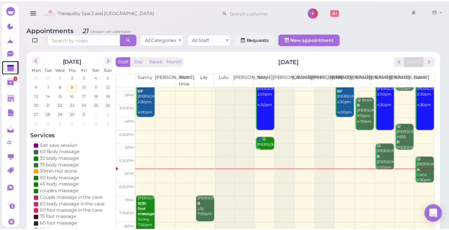
scroll to position [133, 0]
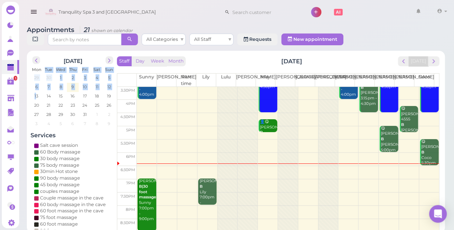
click at [33, 98] on table "Mon Tue Wed Thu Fri Sat Sun 29 30 1 2 3 4 5 6 7 8 9 10 11 12 13 14 15 16 17 18 …" at bounding box center [73, 97] width 85 height 63
click at [10, 189] on icon at bounding box center [10, 187] width 3 height 3
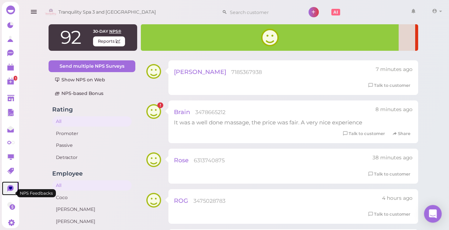
click at [11, 189] on icon at bounding box center [10, 187] width 3 height 3
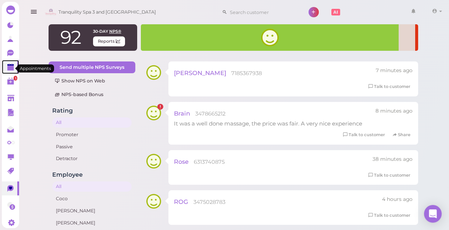
click at [13, 65] on polygon at bounding box center [10, 64] width 7 height 1
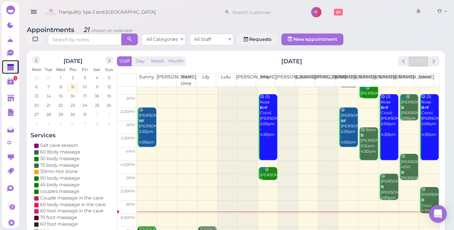
scroll to position [133, 0]
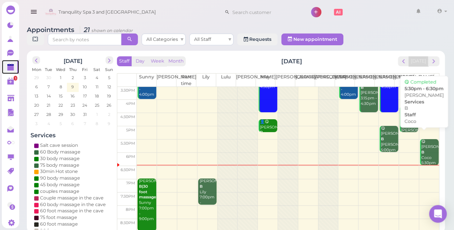
click at [422, 147] on div "😋 [PERSON_NAME] 5:30pm - 6:30pm" at bounding box center [430, 158] width 18 height 38
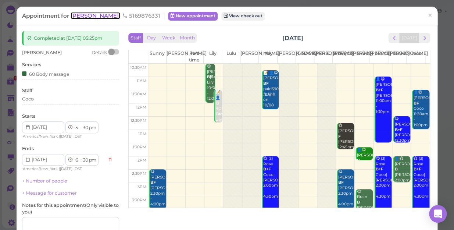
click at [86, 18] on span "[PERSON_NAME]" at bounding box center [96, 15] width 50 height 7
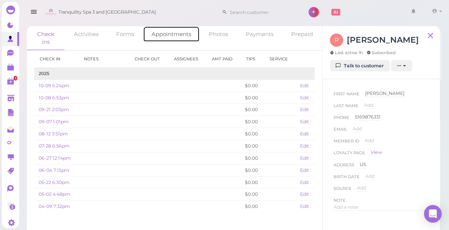
click at [170, 38] on link "Appointments" at bounding box center [171, 34] width 57 height 16
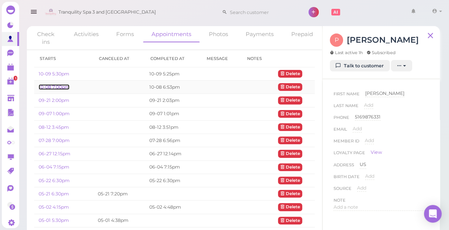
click at [60, 84] on link "10-08 7:00pm" at bounding box center [54, 87] width 31 height 6
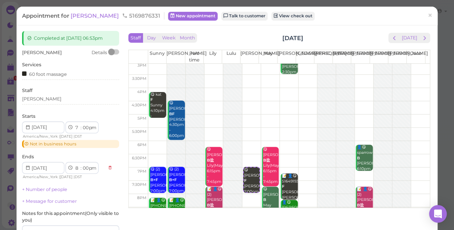
scroll to position [133, 0]
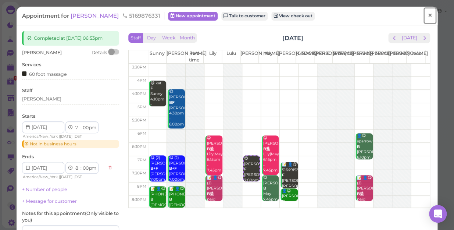
click at [428, 15] on span "×" at bounding box center [430, 15] width 5 height 10
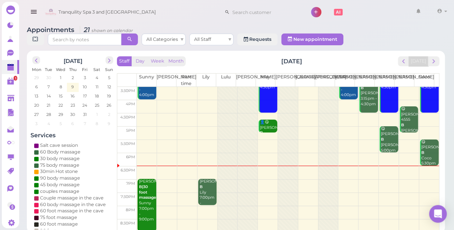
scroll to position [133, 0]
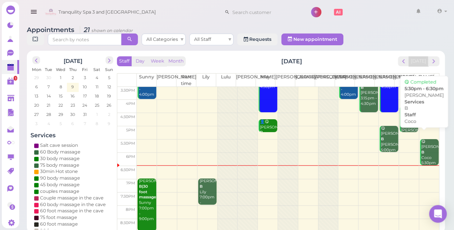
click at [421, 149] on div "😋 [PERSON_NAME] 5:30pm - 6:30pm" at bounding box center [430, 158] width 18 height 38
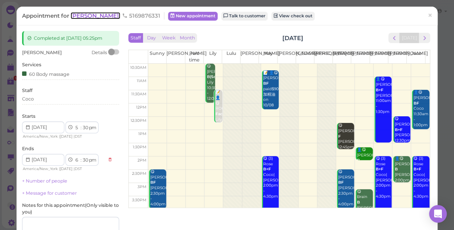
click at [85, 14] on span "[PERSON_NAME]" at bounding box center [96, 15] width 50 height 7
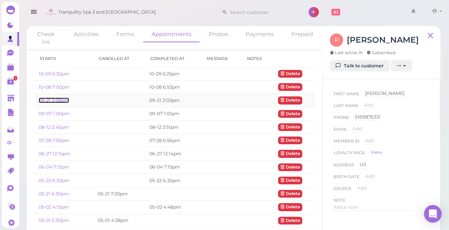
click at [65, 101] on link "09-21 2:00pm" at bounding box center [54, 100] width 31 height 6
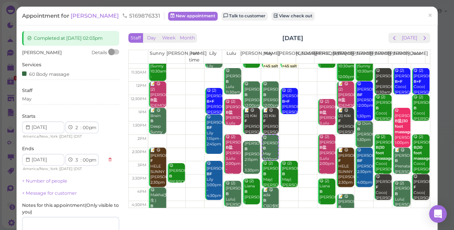
scroll to position [33, 0]
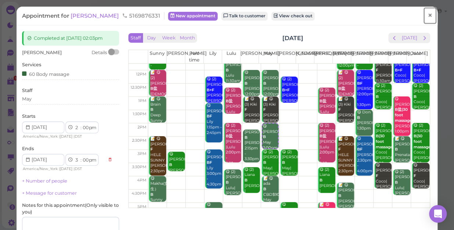
click at [428, 15] on span "×" at bounding box center [430, 15] width 5 height 10
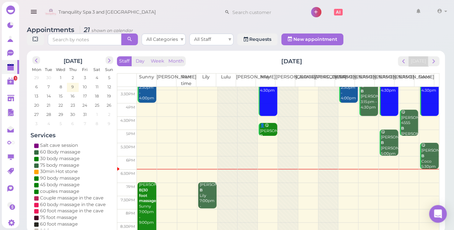
scroll to position [133, 0]
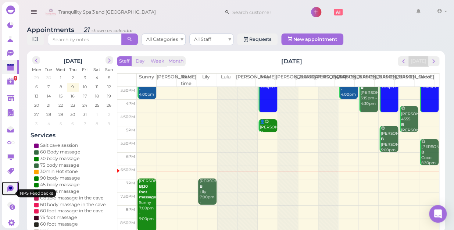
click at [11, 189] on icon at bounding box center [10, 187] width 3 height 3
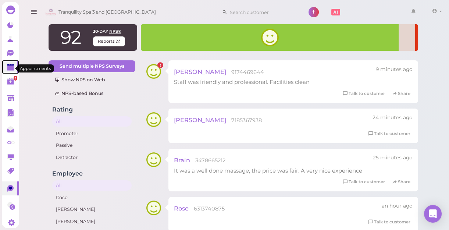
click at [11, 67] on polygon at bounding box center [10, 67] width 7 height 5
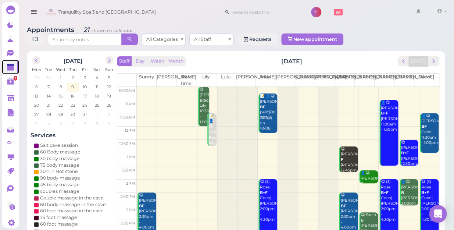
scroll to position [133, 0]
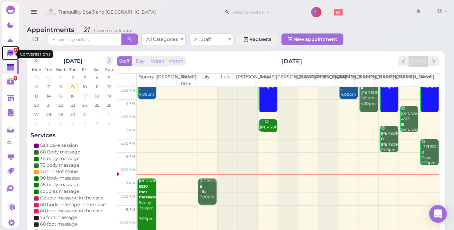
click at [11, 53] on icon at bounding box center [10, 52] width 4 height 1
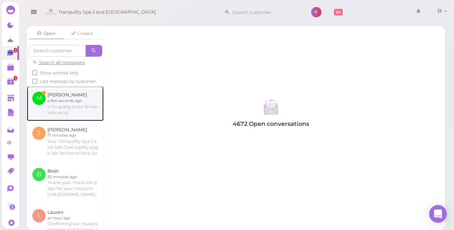
click at [70, 115] on link at bounding box center [65, 103] width 77 height 35
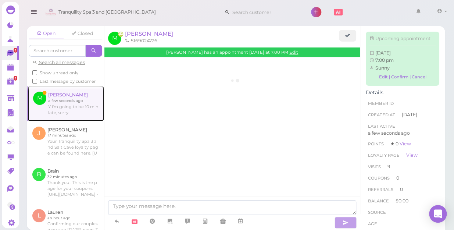
scroll to position [926, 0]
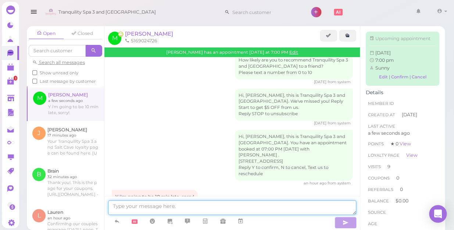
click at [228, 209] on textarea at bounding box center [232, 207] width 248 height 15
type textarea "ok"
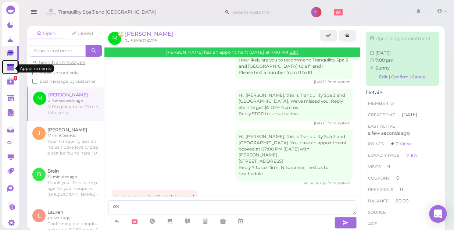
click at [8, 68] on polygon at bounding box center [10, 67] width 7 height 5
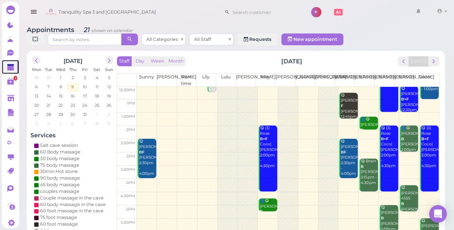
scroll to position [133, 0]
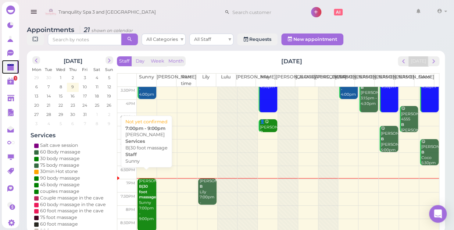
click at [142, 194] on div "[PERSON_NAME] B|30 foot massage Sunny 7:00pm - 9:00pm" at bounding box center [147, 199] width 17 height 43
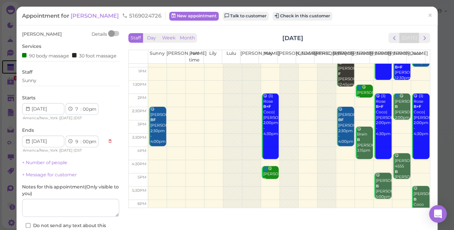
scroll to position [67, 0]
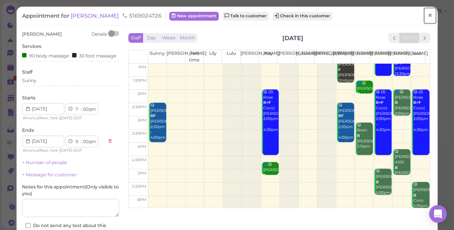
click at [428, 14] on span "×" at bounding box center [430, 15] width 5 height 10
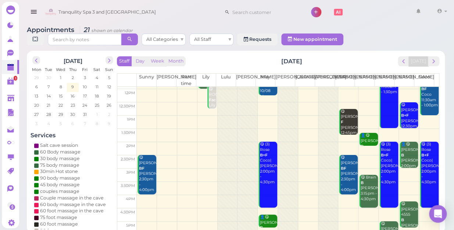
scroll to position [133, 0]
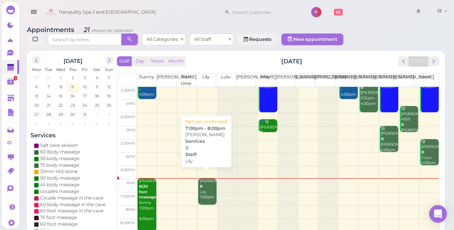
click at [208, 186] on div "[PERSON_NAME] 7:00pm - 8:00pm" at bounding box center [207, 194] width 17 height 32
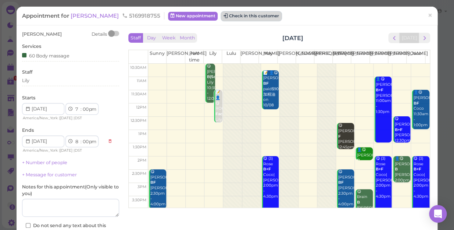
click at [231, 14] on button "Check in this customer" at bounding box center [251, 16] width 60 height 9
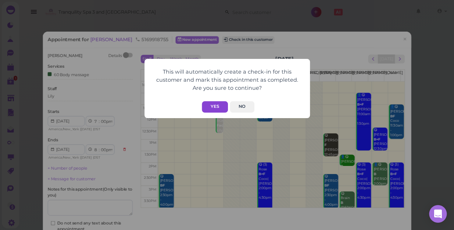
click at [220, 108] on button "Yes" at bounding box center [215, 106] width 26 height 11
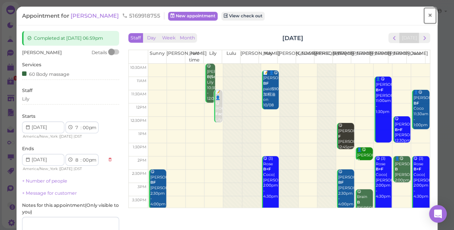
click at [428, 17] on span "×" at bounding box center [430, 15] width 5 height 10
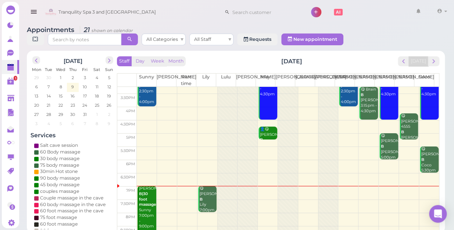
scroll to position [133, 0]
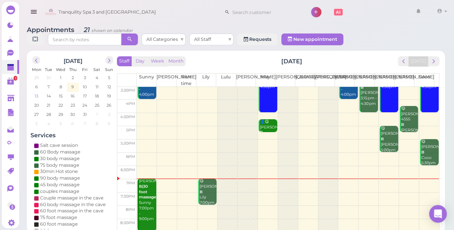
click at [37, 93] on span "13" at bounding box center [36, 96] width 5 height 7
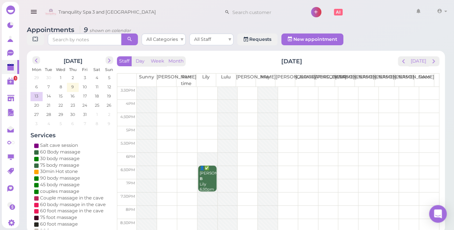
click at [424, 100] on td at bounding box center [288, 106] width 302 height 13
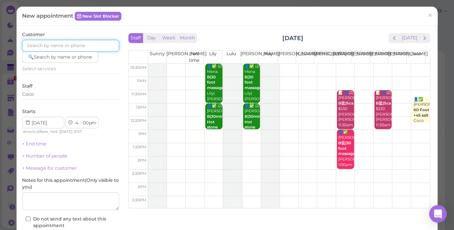
click at [93, 43] on input at bounding box center [70, 46] width 97 height 12
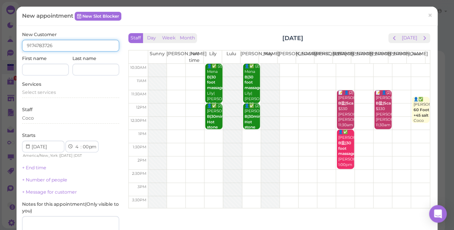
type input "9174783726"
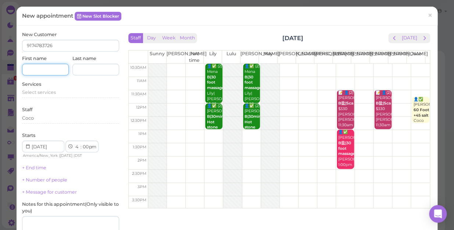
click at [54, 72] on input at bounding box center [45, 70] width 47 height 12
type input "m"
type input "MARA"
click at [32, 92] on span "Select services" at bounding box center [39, 92] width 34 height 6
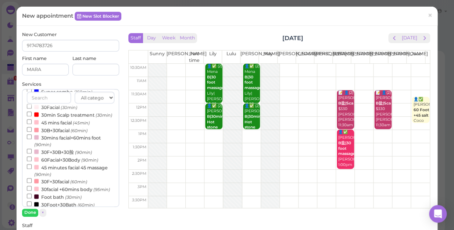
scroll to position [203, 0]
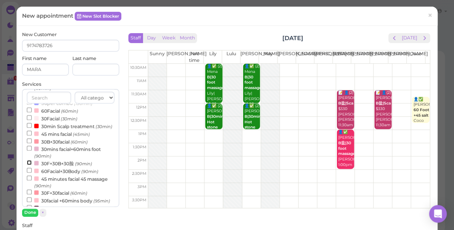
click at [29, 165] on input "30F+30B+30脸 (90min)" at bounding box center [29, 162] width 5 height 5
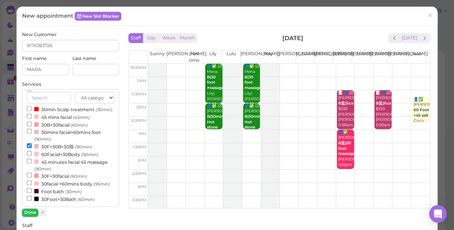
click at [31, 210] on button "Done" at bounding box center [30, 213] width 16 height 8
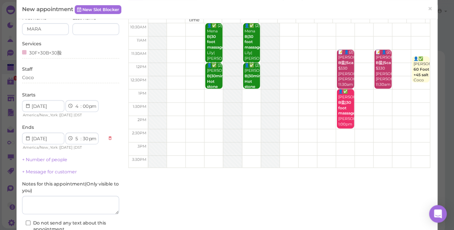
scroll to position [100, 0]
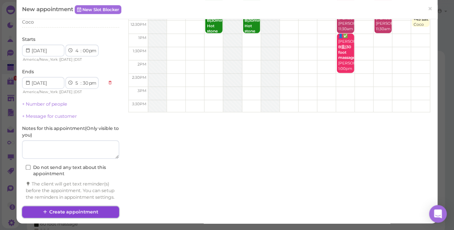
click at [92, 210] on button "Create appointment" at bounding box center [70, 212] width 97 height 12
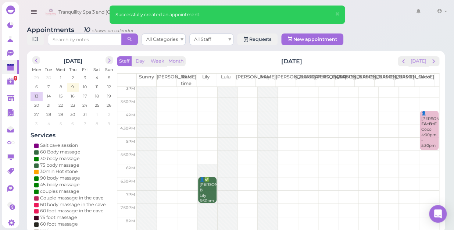
scroll to position [133, 0]
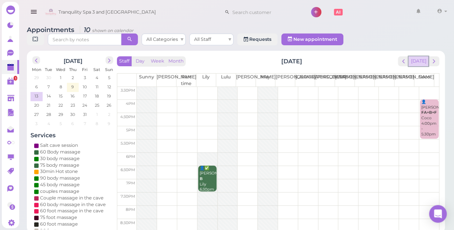
click at [418, 56] on button "[DATE]" at bounding box center [419, 61] width 20 height 10
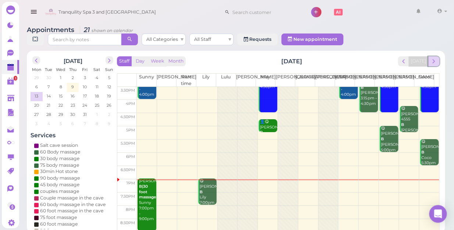
click at [434, 58] on span "next" at bounding box center [433, 61] width 7 height 7
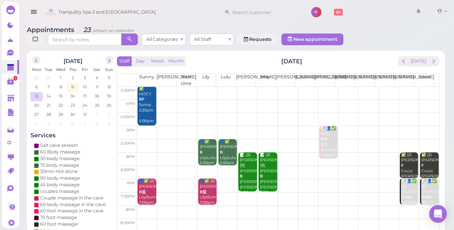
click at [386, 153] on td at bounding box center [288, 159] width 302 height 13
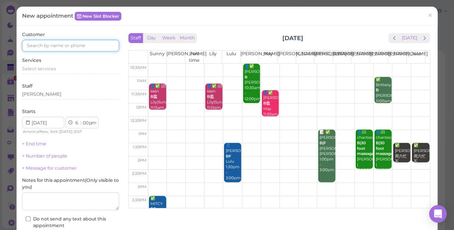
click at [102, 45] on input at bounding box center [70, 46] width 97 height 12
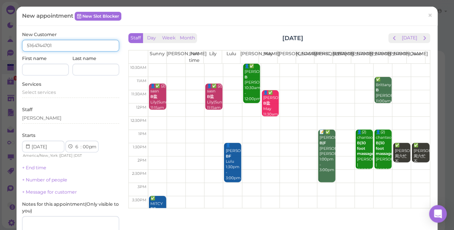
type input "5164744701"
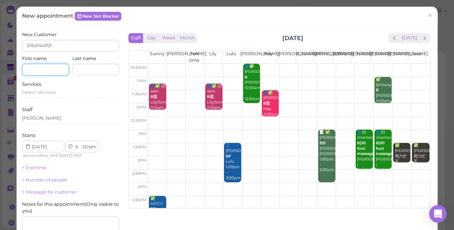
click at [49, 70] on input at bounding box center [45, 70] width 47 height 12
type input "[PERSON_NAME]"
click at [44, 93] on span "Select services" at bounding box center [39, 92] width 34 height 6
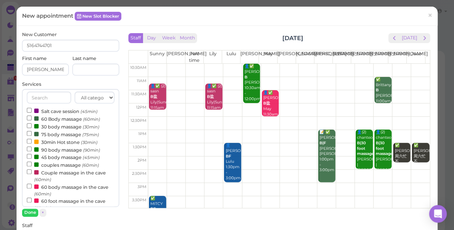
click at [60, 120] on label "60 Body massage (60min)" at bounding box center [63, 119] width 73 height 8
click at [32, 120] on input "60 Body massage (60min)" at bounding box center [29, 117] width 5 height 5
click at [33, 212] on button "Done" at bounding box center [30, 213] width 16 height 8
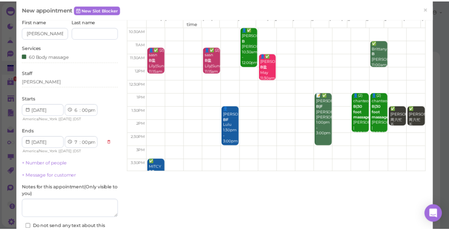
scroll to position [100, 0]
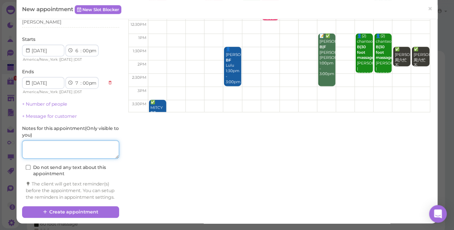
click at [48, 147] on textarea at bounding box center [70, 149] width 97 height 18
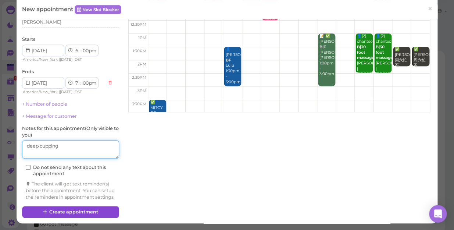
type textarea "deep cupping"
click at [77, 213] on button "Create appointment" at bounding box center [70, 212] width 97 height 12
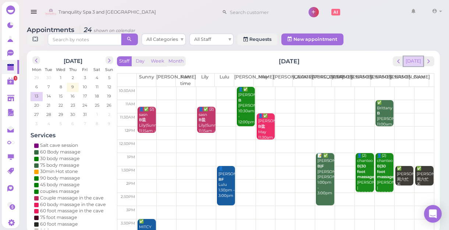
click at [416, 60] on button "[DATE]" at bounding box center [413, 61] width 20 height 10
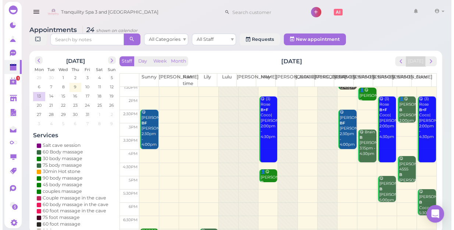
scroll to position [133, 0]
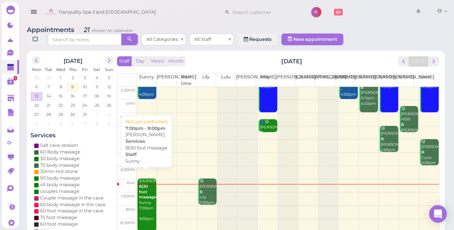
click at [143, 208] on div "[PERSON_NAME] B|30 foot massage Sunny 7:00pm - 9:00pm" at bounding box center [147, 199] width 17 height 43
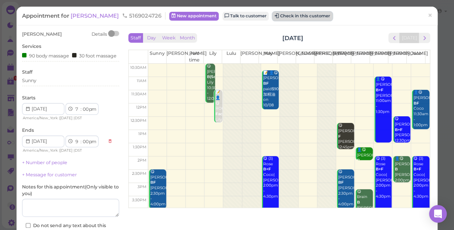
click at [272, 18] on button "Check in this customer" at bounding box center [302, 16] width 60 height 9
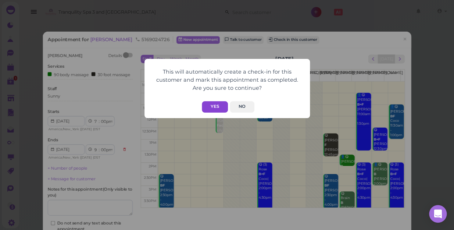
click at [214, 107] on button "Yes" at bounding box center [215, 106] width 26 height 11
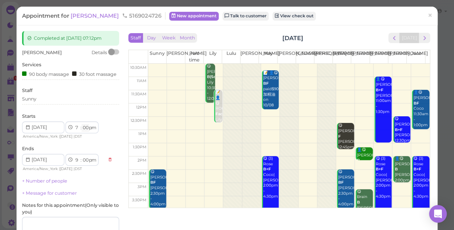
click at [84, 132] on select "00 05 10 15 20 25 30 35 40 45 50 55" at bounding box center [85, 128] width 7 height 8
select select "15"
click at [82, 129] on select "00 05 10 15 20 25 30 35 40 45 50 55" at bounding box center [85, 128] width 7 height 8
select select "15"
click at [67, 76] on div "90 body massage" at bounding box center [45, 74] width 47 height 8
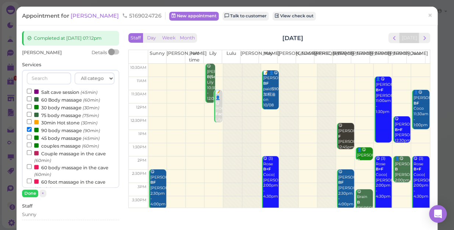
click at [46, 116] on label "75 body massage (75min)" at bounding box center [63, 115] width 72 height 8
click at [32, 116] on input "75 body massage (75min)" at bounding box center [29, 114] width 5 height 5
select select "10"
select select "30"
click at [28, 129] on input "90 body massage (90min)" at bounding box center [29, 129] width 5 height 5
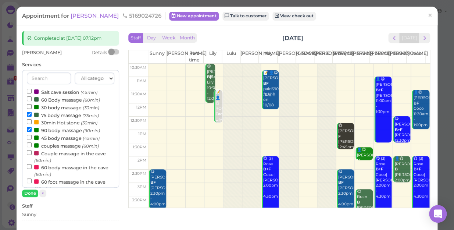
select select "9"
select select "00"
click at [32, 191] on button "Done" at bounding box center [30, 193] width 16 height 8
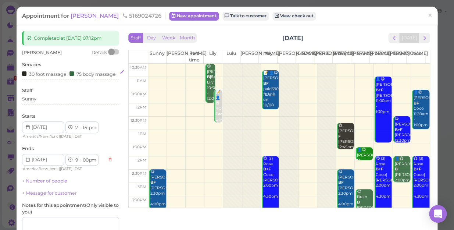
click at [66, 74] on div "30 foot massage" at bounding box center [44, 74] width 44 height 8
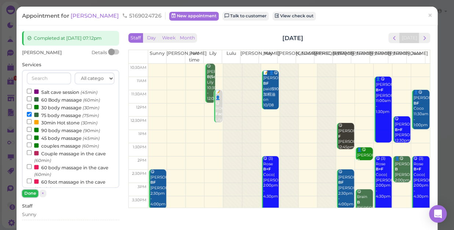
click at [30, 192] on button "Done" at bounding box center [30, 193] width 16 height 8
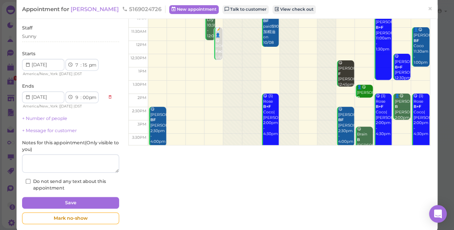
scroll to position [78, 0]
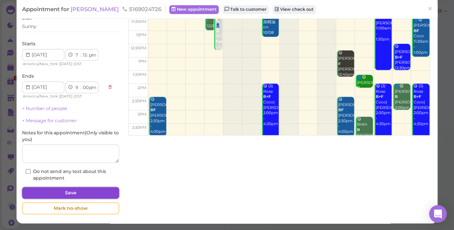
click at [89, 194] on button "Save" at bounding box center [70, 193] width 97 height 12
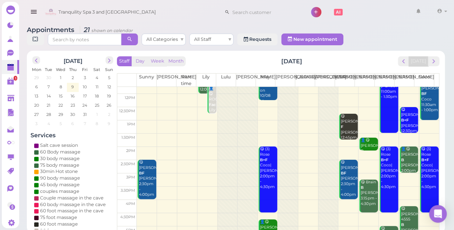
scroll to position [133, 0]
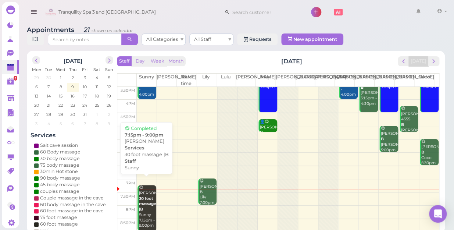
click at [140, 210] on div "😋 [PERSON_NAME] 30 foot massage |B Sunny 7:15pm - 9:00pm" at bounding box center [147, 206] width 17 height 43
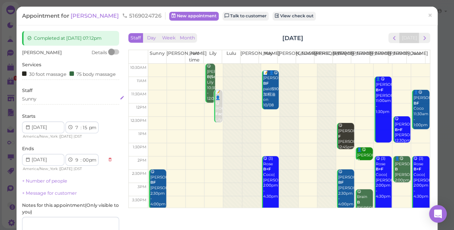
click at [37, 102] on div "Sunny" at bounding box center [70, 99] width 97 height 7
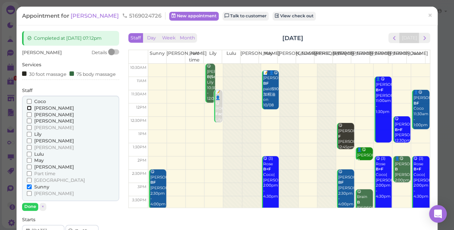
click at [27, 110] on input "[PERSON_NAME]" at bounding box center [29, 108] width 5 height 5
click at [29, 189] on input "Sunny" at bounding box center [29, 186] width 5 height 5
click at [28, 208] on div "[PERSON_NAME] [PERSON_NAME] [PERSON_NAME] [PERSON_NAME] [PERSON_NAME] [PERSON_N…" at bounding box center [70, 153] width 97 height 115
click at [29, 210] on button "Done" at bounding box center [30, 207] width 16 height 8
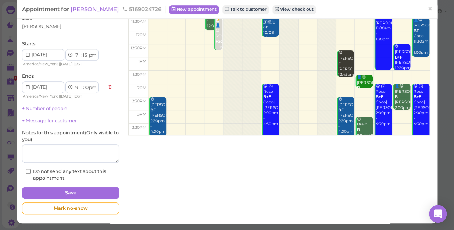
scroll to position [78, 0]
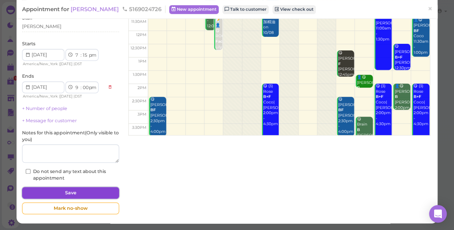
click at [80, 189] on button "Save" at bounding box center [70, 193] width 97 height 12
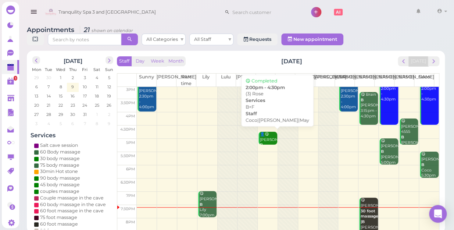
scroll to position [133, 0]
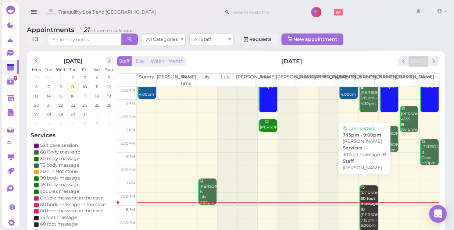
click at [366, 204] on div "😋 [PERSON_NAME] 30 foot massage |B [PERSON_NAME] 7:15pm - 9:00pm" at bounding box center [368, 206] width 17 height 43
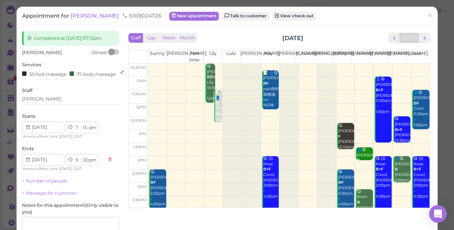
click at [71, 78] on div "30 foot massage 75 body massage" at bounding box center [70, 74] width 97 height 8
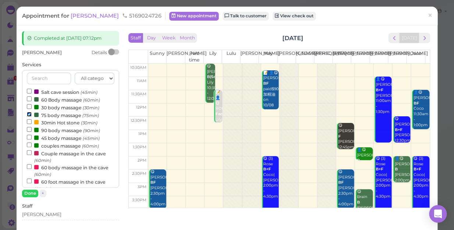
click at [29, 114] on input "75 body massage (75min)" at bounding box center [29, 114] width 5 height 5
select select "7"
select select "45"
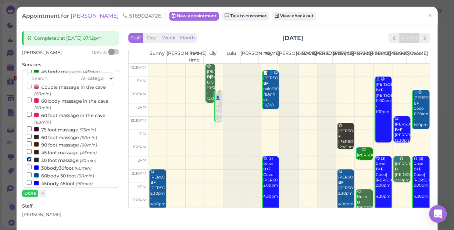
click at [28, 159] on input "30 foot massage (30min)" at bounding box center [29, 159] width 5 height 5
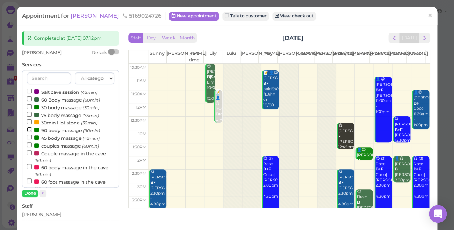
click at [29, 129] on input "90 body massage (90min)" at bounding box center [29, 129] width 5 height 5
select select "8"
click at [29, 191] on button "Done" at bounding box center [30, 193] width 16 height 8
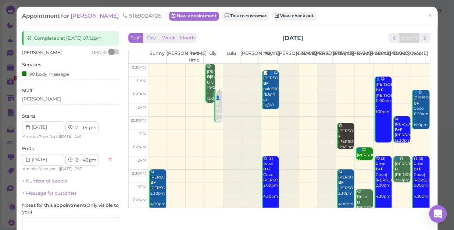
scroll to position [72, 0]
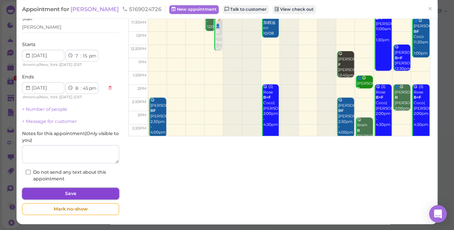
click at [75, 190] on button "Save" at bounding box center [70, 194] width 97 height 12
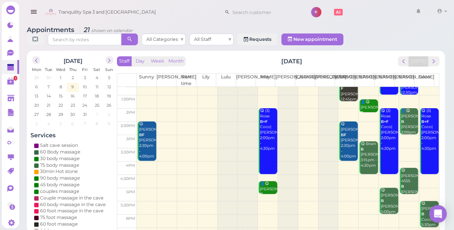
scroll to position [133, 0]
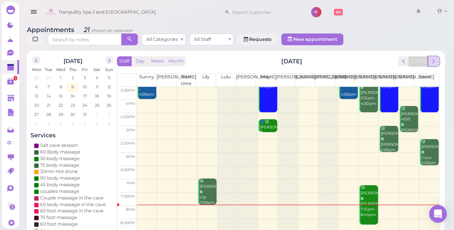
click at [432, 58] on span "next" at bounding box center [433, 61] width 7 height 7
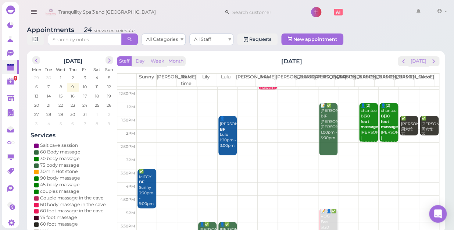
scroll to position [0, 0]
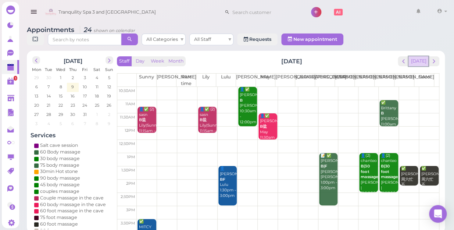
click at [415, 56] on button "[DATE]" at bounding box center [419, 61] width 20 height 10
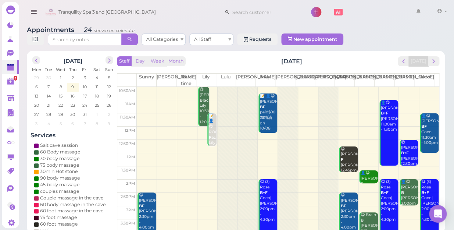
scroll to position [133, 0]
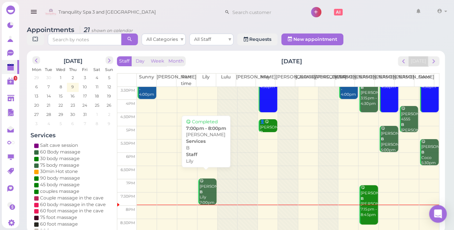
click at [204, 183] on div "😋 [PERSON_NAME] B [PERSON_NAME] 7:00pm - 8:00pm" at bounding box center [207, 197] width 17 height 38
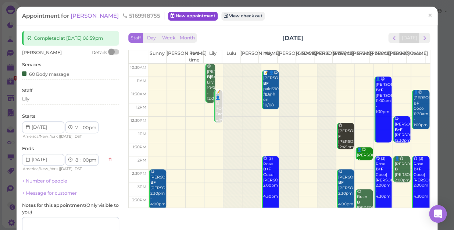
click at [168, 15] on link "New appointment" at bounding box center [193, 16] width 50 height 9
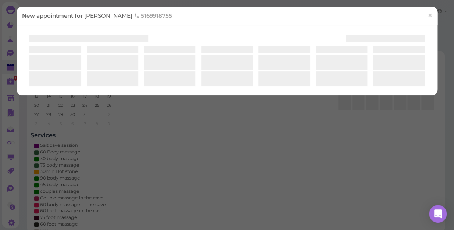
select select "1"
select select "00"
select select "am"
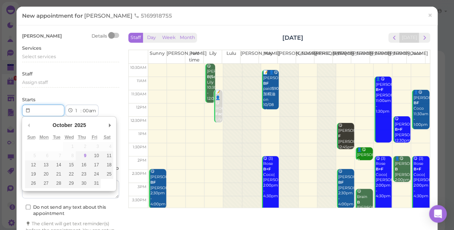
click at [51, 113] on input "Use the arrow keys to pick a date" at bounding box center [43, 110] width 42 height 12
type input "[DATE]"
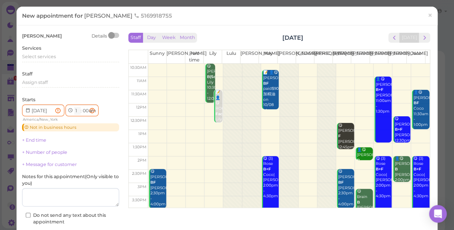
click at [74, 110] on select "1 2 3 4 5 6 7 8 9 10 11 12" at bounding box center [77, 111] width 6 height 8
select select "7"
click at [74, 107] on select "1 2 3 4 5 6 7 8 9 10 11 12" at bounding box center [77, 111] width 6 height 8
click at [95, 114] on select "am pm" at bounding box center [92, 111] width 8 height 8
select select "pm"
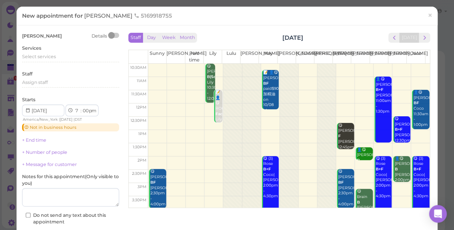
click at [89, 107] on select "am pm" at bounding box center [92, 111] width 8 height 8
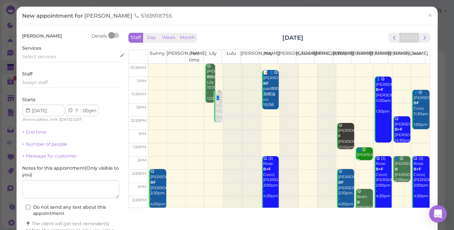
click at [60, 59] on div "Select services" at bounding box center [70, 56] width 97 height 7
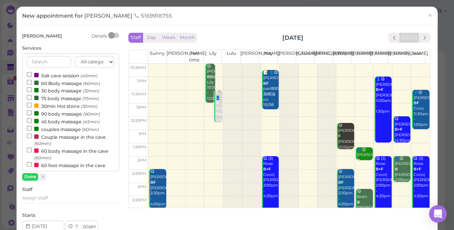
click at [56, 86] on label "60 Body massage (60min)" at bounding box center [63, 83] width 73 height 8
click at [32, 85] on input "60 Body massage (60min)" at bounding box center [29, 82] width 5 height 5
click at [31, 176] on button "Done" at bounding box center [30, 177] width 16 height 8
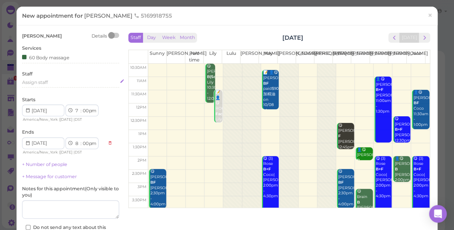
click at [51, 82] on div "Assign staff" at bounding box center [70, 82] width 97 height 7
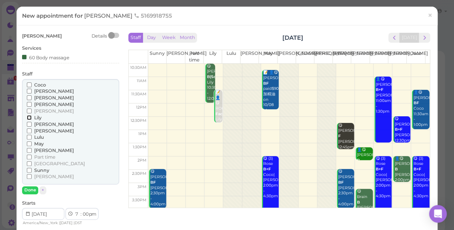
click at [29, 118] on input "Lily" at bounding box center [29, 117] width 5 height 5
click at [31, 187] on button "Done" at bounding box center [30, 190] width 16 height 8
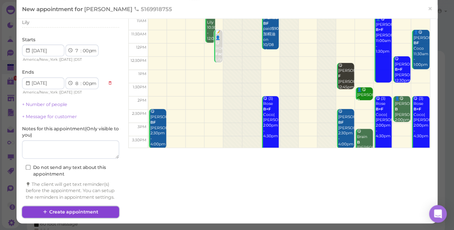
click at [70, 211] on button "Create appointment" at bounding box center [70, 212] width 97 height 12
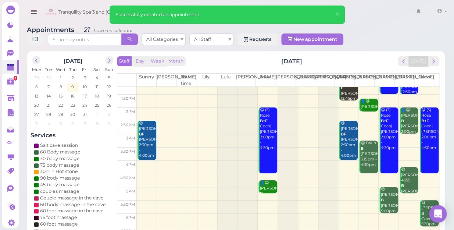
scroll to position [133, 0]
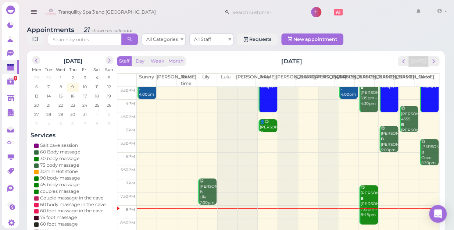
click at [221, 184] on div at bounding box center [228, 92] width 20 height 277
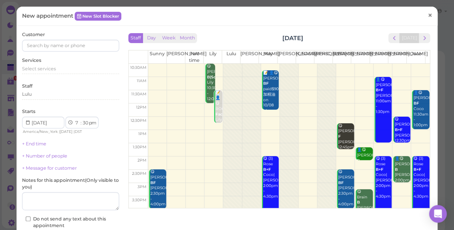
click at [428, 17] on span "×" at bounding box center [430, 15] width 5 height 10
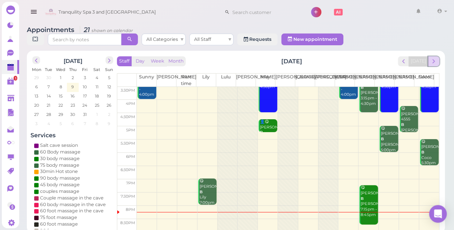
click at [434, 58] on span "next" at bounding box center [433, 61] width 7 height 7
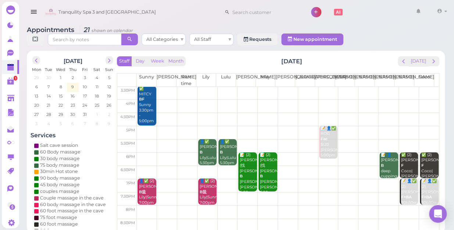
scroll to position [0, 0]
